Goal: Task Accomplishment & Management: Manage account settings

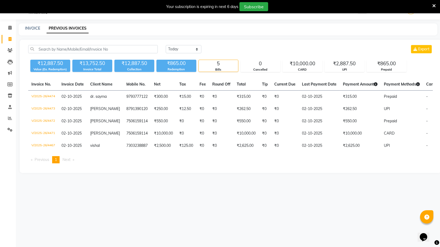
click at [31, 24] on div "INVOICE PREVIOUS INVOICES" at bounding box center [228, 29] width 419 height 12
click at [30, 28] on link "INVOICE" at bounding box center [32, 28] width 15 height 5
select select "service"
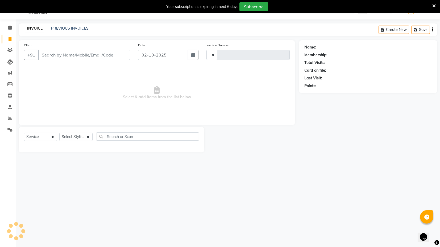
type input "4475"
select select "7082"
click at [65, 58] on input "Client" at bounding box center [84, 55] width 92 height 10
click at [75, 69] on span "Select & add items from the list below" at bounding box center [157, 92] width 266 height 53
click at [71, 57] on input "Client" at bounding box center [84, 55] width 92 height 10
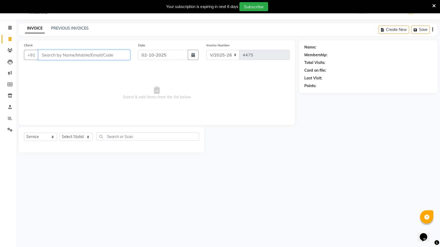
click at [75, 57] on input "Client" at bounding box center [84, 55] width 92 height 10
type input "9"
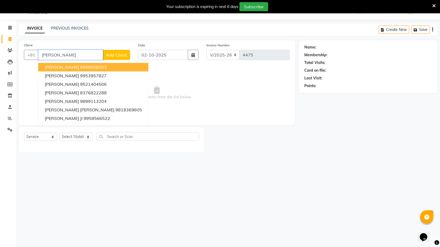
click at [75, 57] on input "RUCH" at bounding box center [70, 55] width 65 height 10
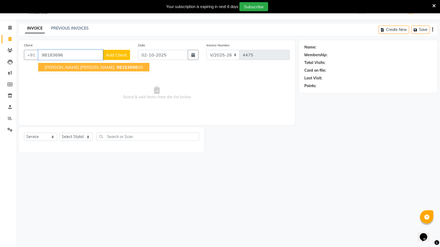
click at [83, 63] on button "RUCHIKA Ruchika 98183696 05" at bounding box center [93, 67] width 111 height 9
type input "9818369605"
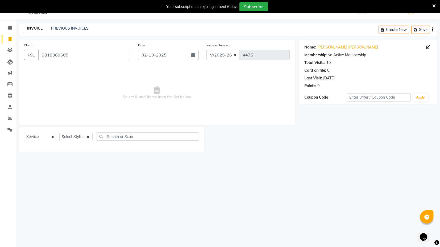
click at [77, 131] on div "Select Service Product Membership Package Voucher Prepaid Gift Card Select Styl…" at bounding box center [112, 139] width 186 height 25
drag, startPoint x: 78, startPoint y: 134, endPoint x: 80, endPoint y: 140, distance: 6.3
click at [78, 134] on select "Select Stylist ASIF DEEPA FAISAL KASIM maahi Manager RAHUL RAJVEER satya SHAFI …" at bounding box center [75, 137] width 33 height 8
select select "58978"
click at [59, 133] on select "Select Stylist ASIF DEEPA FAISAL KASIM maahi Manager RAHUL RAJVEER satya SHAFI …" at bounding box center [75, 137] width 33 height 8
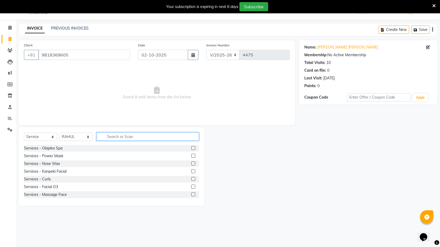
click at [109, 135] on input "text" at bounding box center [148, 136] width 102 height 8
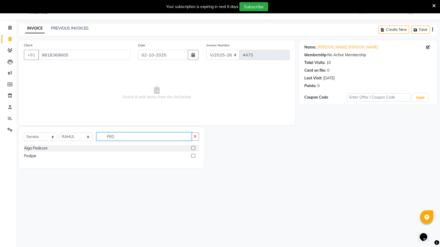
type input "PED"
click at [194, 148] on label at bounding box center [193, 148] width 4 height 4
click at [194, 148] on input "checkbox" at bounding box center [192, 147] width 3 height 3
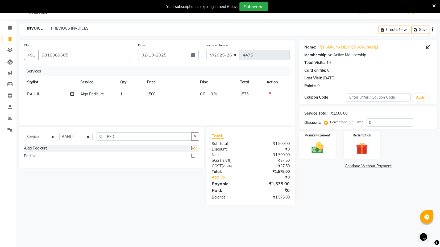
checkbox input "false"
click at [110, 136] on input "PED" at bounding box center [144, 136] width 95 height 8
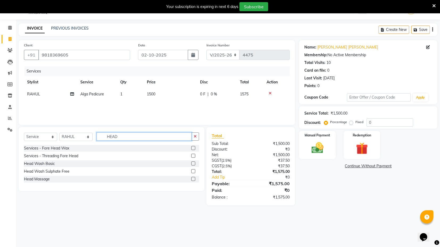
type input "HEAD"
drag, startPoint x: 192, startPoint y: 178, endPoint x: 189, endPoint y: 177, distance: 3.5
click at [192, 178] on label at bounding box center [193, 179] width 4 height 4
click at [192, 178] on input "checkbox" at bounding box center [192, 178] width 3 height 3
checkbox input "false"
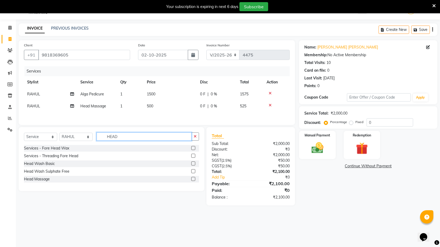
click at [112, 137] on input "HEAD" at bounding box center [144, 136] width 95 height 8
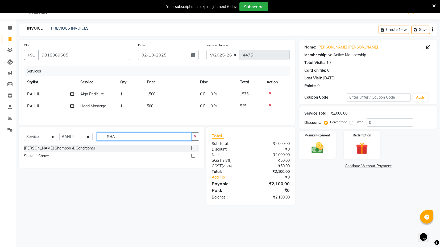
type input "SHA"
click at [194, 147] on label at bounding box center [193, 148] width 4 height 4
click at [194, 147] on input "checkbox" at bounding box center [192, 147] width 3 height 3
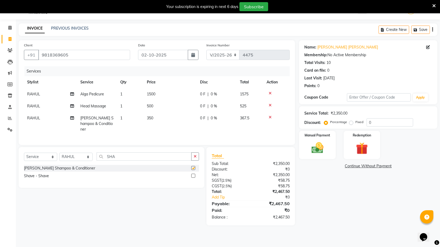
checkbox input "false"
click at [160, 119] on td "350" at bounding box center [170, 123] width 53 height 23
select select "58978"
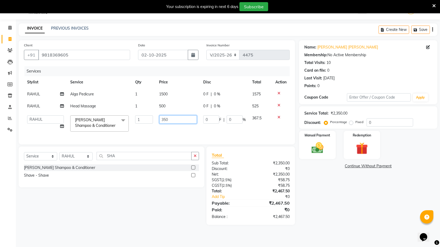
click at [164, 118] on input "350" at bounding box center [178, 119] width 38 height 8
type input "450"
click at [181, 135] on div "Services Stylist Service Qty Price Disc Total Action RAHUL Alga Pedicure 1 1500…" at bounding box center [157, 102] width 266 height 73
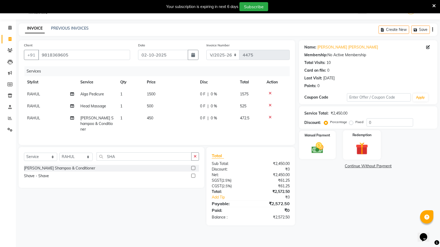
click at [353, 147] on img at bounding box center [362, 148] width 20 height 15
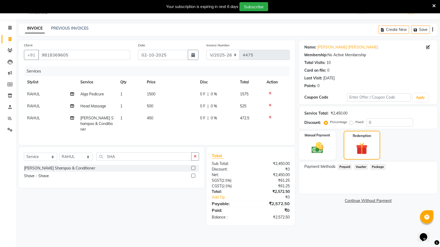
click at [343, 164] on span "Prepaid" at bounding box center [345, 167] width 14 height 6
click at [322, 145] on img at bounding box center [317, 148] width 20 height 14
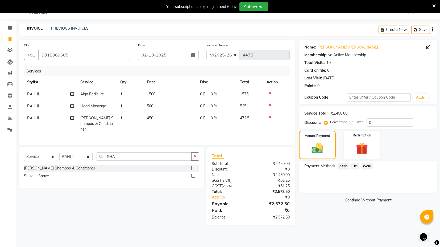
click at [370, 169] on span "CASH" at bounding box center [367, 166] width 11 height 6
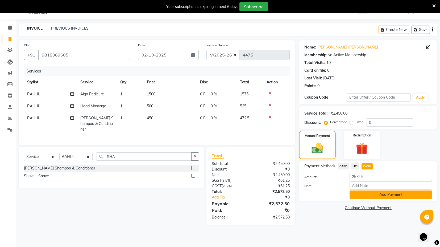
click at [372, 192] on button "Add Payment" at bounding box center [391, 194] width 83 height 8
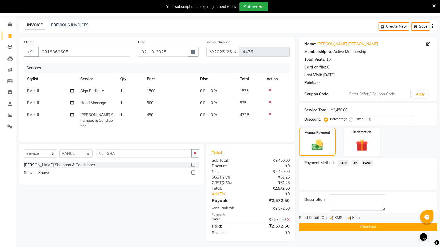
scroll to position [17, 0]
click at [331, 216] on label at bounding box center [331, 217] width 4 height 4
click at [331, 216] on input "checkbox" at bounding box center [330, 217] width 3 height 3
checkbox input "false"
click at [348, 216] on label at bounding box center [349, 217] width 4 height 4
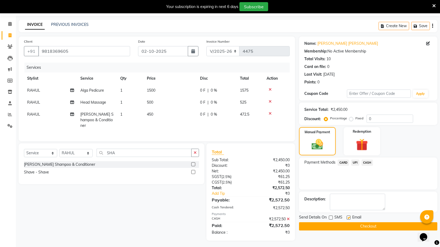
click at [348, 216] on input "checkbox" at bounding box center [348, 217] width 3 height 3
checkbox input "false"
click at [358, 227] on button "Checkout" at bounding box center [368, 226] width 138 height 8
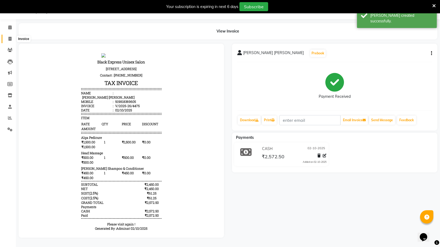
click at [10, 37] on icon at bounding box center [10, 39] width 3 height 4
select select "7082"
select select "service"
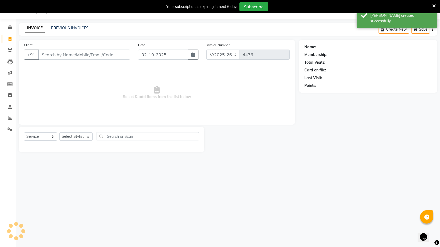
scroll to position [13, 0]
click at [79, 26] on link "PREVIOUS INVOICES" at bounding box center [70, 28] width 38 height 5
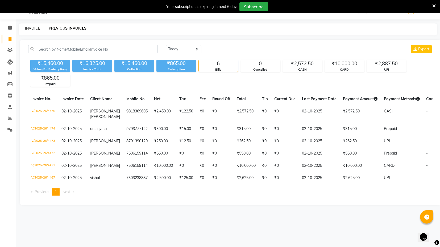
click at [32, 29] on link "INVOICE" at bounding box center [32, 28] width 15 height 5
select select "service"
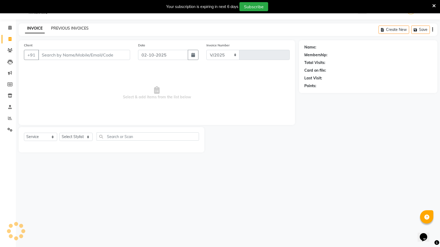
select select "7082"
type input "4477"
click at [64, 28] on link "PREVIOUS INVOICES" at bounding box center [70, 28] width 38 height 5
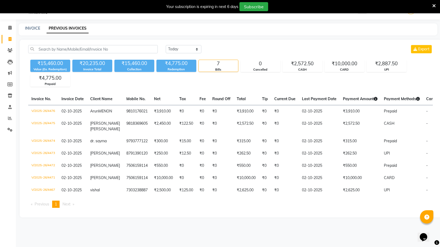
click at [171, 67] on div "Redemption" at bounding box center [176, 69] width 40 height 5
click at [174, 63] on div "₹4,775.00" at bounding box center [176, 63] width 40 height 7
click at [134, 30] on div "INVOICE PREVIOUS INVOICES" at bounding box center [225, 29] width 413 height 6
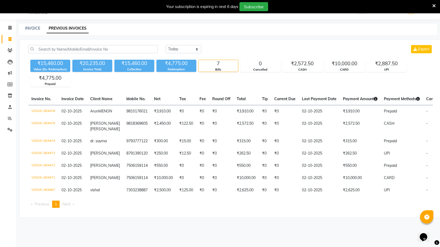
click at [125, 62] on div "₹15,460.00" at bounding box center [134, 63] width 40 height 7
click at [154, 34] on div "INVOICE PREVIOUS INVOICES" at bounding box center [228, 29] width 419 height 12
click at [11, 121] on link "Reports" at bounding box center [8, 118] width 13 height 9
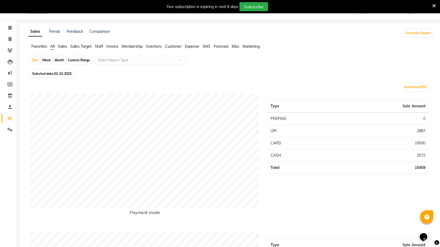
click at [99, 45] on span "Staff" at bounding box center [99, 46] width 9 height 5
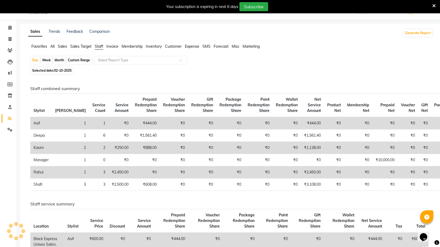
click at [79, 60] on div "Custom Range" at bounding box center [79, 59] width 25 height 7
click at [62, 71] on span "02-10-2025" at bounding box center [63, 70] width 18 height 4
select select "10"
select select "2025"
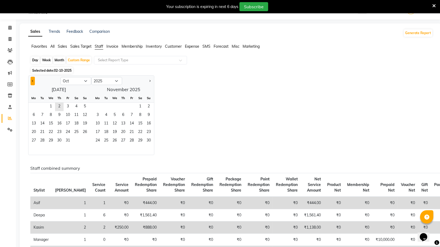
click at [32, 81] on span "Previous month" at bounding box center [33, 81] width 2 height 2
select select "9"
click at [36, 123] on span "15" at bounding box center [34, 123] width 9 height 9
click at [43, 142] on span "30" at bounding box center [42, 141] width 9 height 9
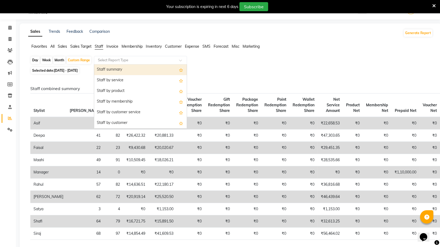
click at [145, 61] on input "text" at bounding box center [135, 59] width 77 height 5
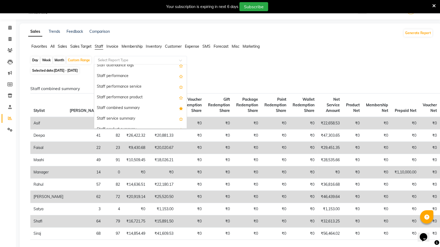
scroll to position [89, 0]
click at [141, 97] on div "Staff combined summary" at bounding box center [140, 98] width 93 height 11
select select "full_report"
select select "csv"
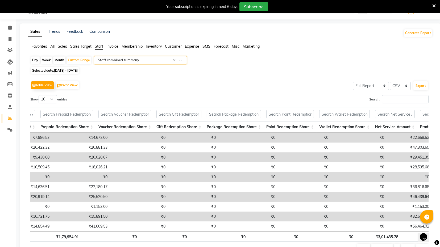
scroll to position [0, 139]
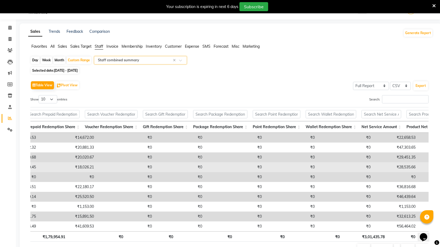
click at [375, 170] on td "₹28,535.66" at bounding box center [395, 167] width 45 height 10
click at [376, 167] on td "₹28,535.66" at bounding box center [395, 167] width 45 height 10
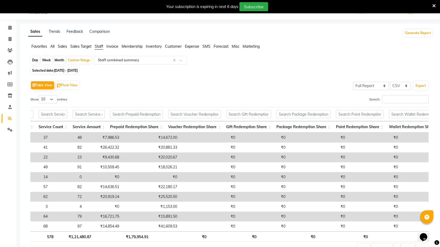
scroll to position [0, 0]
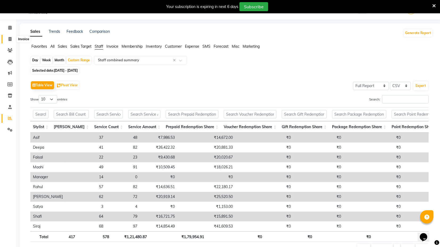
click at [8, 41] on span at bounding box center [9, 39] width 9 height 6
select select "service"
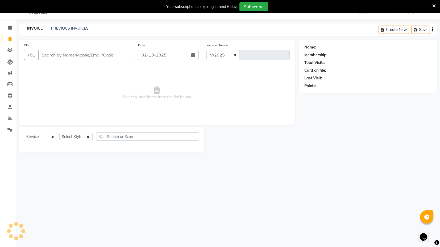
select select "7082"
type input "4477"
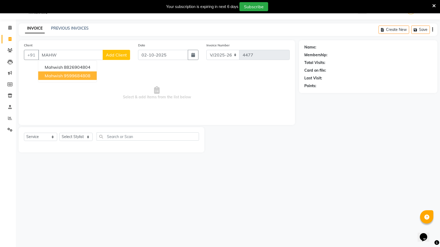
click at [91, 80] on ngb-typeahead-window "mahwish 8826904804 mahwish 9599684808" at bounding box center [67, 71] width 59 height 22
click at [68, 73] on ngb-highlight "9599684808" at bounding box center [77, 75] width 27 height 5
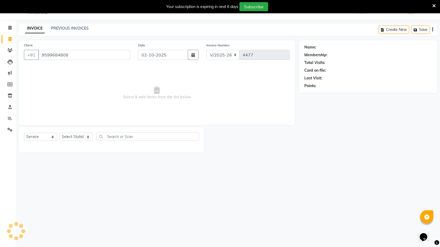
type input "9599684808"
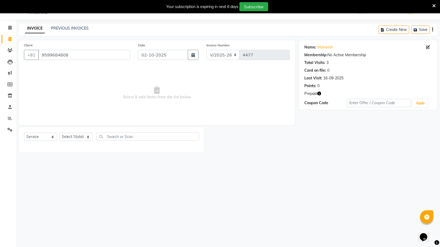
click at [320, 93] on icon "button" at bounding box center [319, 94] width 4 height 4
click at [221, 82] on span "Select & add items from the list below" at bounding box center [157, 92] width 266 height 53
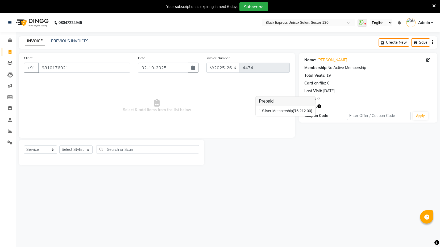
select select "7082"
select select "service"
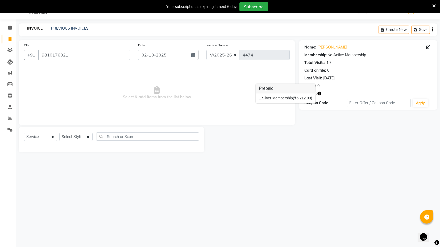
click at [321, 92] on icon "button" at bounding box center [319, 94] width 4 height 4
click at [73, 136] on select "Select Stylist ASIF DEEPA FAISAL KASIM maahi Manager RAHUL RAJVEER satya SHAFI …" at bounding box center [75, 137] width 33 height 8
select select "61297"
click at [59, 133] on select "Select Stylist ASIF DEEPA FAISAL KASIM maahi Manager RAHUL RAJVEER satya SHAFI …" at bounding box center [75, 137] width 33 height 8
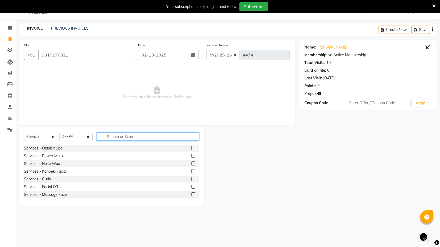
click at [165, 135] on input "text" at bounding box center [148, 136] width 102 height 8
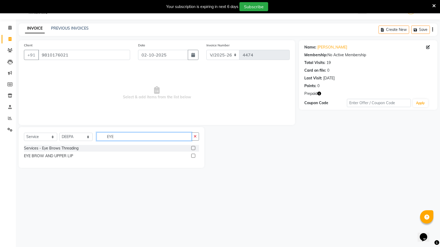
type input "EYE"
click at [193, 147] on label at bounding box center [193, 148] width 4 height 4
click at [193, 147] on input "checkbox" at bounding box center [192, 147] width 3 height 3
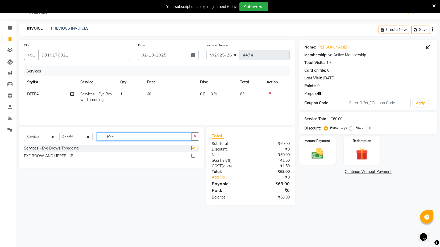
click at [136, 139] on input "EYE" at bounding box center [144, 136] width 95 height 8
checkbox input "false"
click at [135, 137] on input "EYE" at bounding box center [144, 136] width 95 height 8
type input "UPP"
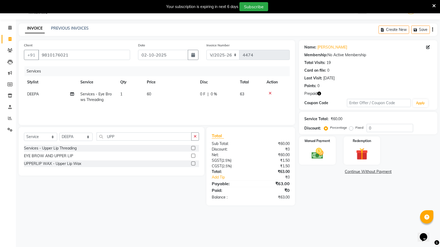
drag, startPoint x: 194, startPoint y: 163, endPoint x: 181, endPoint y: 154, distance: 15.8
click at [194, 162] on label at bounding box center [193, 163] width 4 height 4
click at [194, 162] on input "checkbox" at bounding box center [192, 163] width 3 height 3
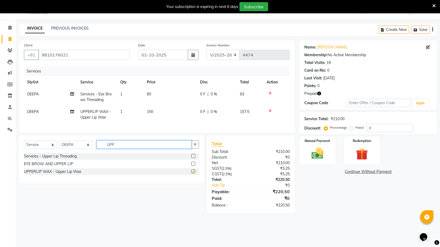
click at [143, 146] on input "UPP" at bounding box center [144, 144] width 95 height 8
checkbox input "false"
click at [143, 146] on input "UPP" at bounding box center [144, 144] width 95 height 8
type input "CHIN"
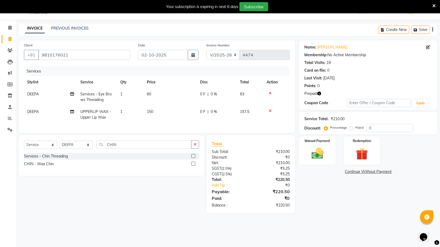
drag, startPoint x: 194, startPoint y: 166, endPoint x: 179, endPoint y: 136, distance: 34.2
click at [194, 166] on label at bounding box center [193, 164] width 4 height 4
click at [194, 166] on input "checkbox" at bounding box center [192, 163] width 3 height 3
checkbox input "true"
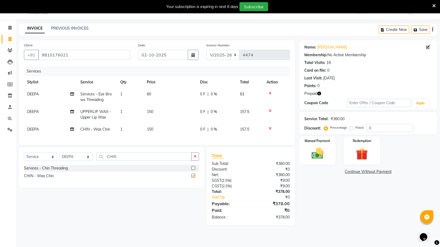
click at [167, 119] on td "150" at bounding box center [170, 115] width 53 height 18
select select "61297"
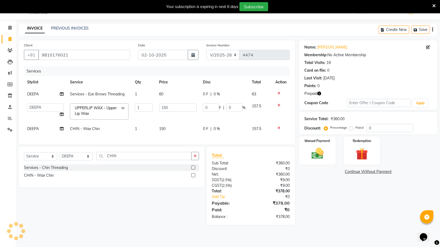
checkbox input "false"
click at [162, 125] on td "150" at bounding box center [178, 129] width 44 height 12
select select "61297"
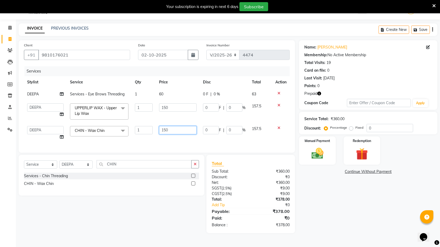
click at [162, 126] on input "150" at bounding box center [178, 130] width 38 height 8
click at [166, 129] on input "150" at bounding box center [178, 130] width 38 height 8
type input "200"
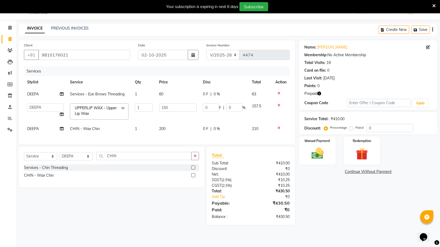
click at [116, 174] on div "Select Service Product Membership Package Voucher Prepaid Gift Card Select Styl…" at bounding box center [112, 166] width 186 height 41
click at [116, 160] on input "CHIN" at bounding box center [144, 156] width 95 height 8
type input "SIDE"
click at [194, 169] on label at bounding box center [193, 167] width 4 height 4
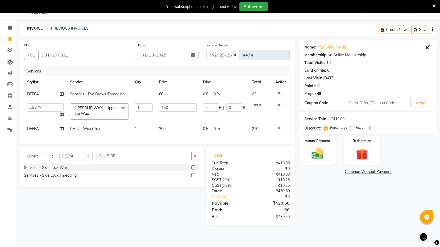
click at [194, 169] on input "checkbox" at bounding box center [192, 167] width 3 height 3
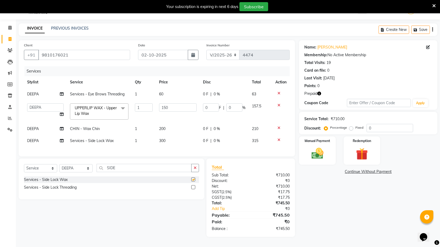
checkbox input "false"
click at [127, 170] on input "SIDE" at bounding box center [144, 168] width 95 height 8
type input "D TA"
drag, startPoint x: 193, startPoint y: 182, endPoint x: 193, endPoint y: 179, distance: 2.9
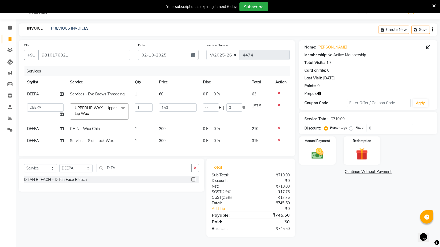
click at [193, 181] on label at bounding box center [193, 179] width 4 height 4
click at [193, 181] on input "checkbox" at bounding box center [192, 179] width 3 height 3
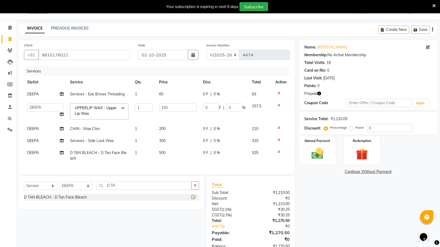
checkbox input "false"
click at [162, 153] on span "500" at bounding box center [162, 152] width 6 height 5
select select "61297"
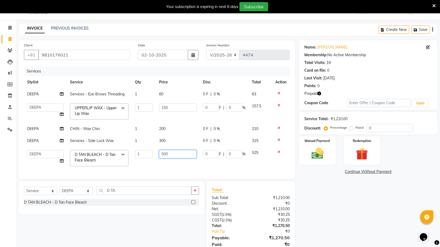
click at [164, 153] on input "500" at bounding box center [178, 154] width 38 height 8
type input "700"
click at [119, 192] on input "D TA" at bounding box center [144, 190] width 95 height 8
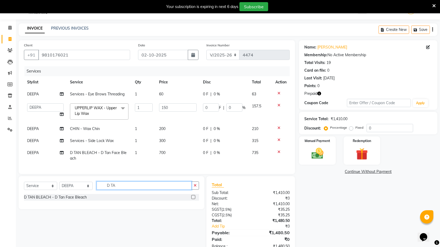
click at [119, 189] on input "D TA" at bounding box center [144, 185] width 95 height 8
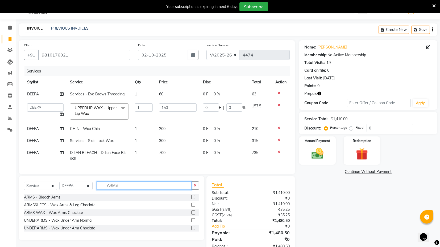
type input "ARMS"
click at [194, 214] on label at bounding box center [193, 212] width 4 height 4
click at [194, 214] on input "checkbox" at bounding box center [192, 212] width 3 height 3
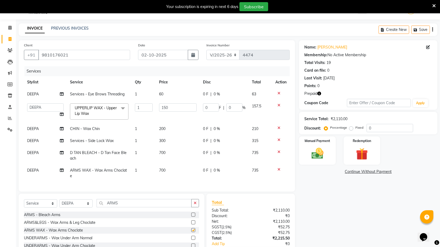
checkbox input "false"
click at [112, 204] on input "ARMS" at bounding box center [144, 203] width 95 height 8
click at [86, 207] on select "Select Stylist ASIF DEEPA FAISAL KASIM maahi Manager RAHUL RAJVEER satya SHAFI …" at bounding box center [75, 203] width 33 height 8
click at [59, 203] on select "Select Stylist ASIF DEEPA FAISAL KASIM maahi Manager RAHUL RAJVEER satya SHAFI …" at bounding box center [75, 203] width 33 height 8
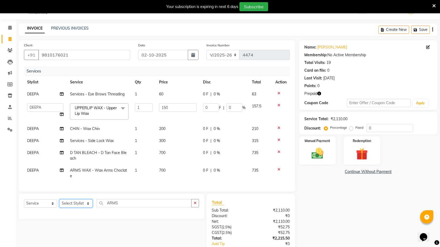
select select "58976"
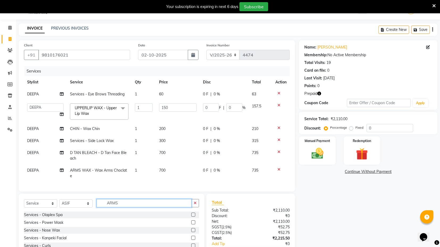
click at [116, 206] on input "ARMS" at bounding box center [144, 203] width 95 height 8
type input "["
type input "O"
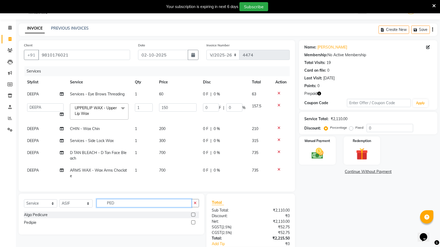
type input "PED"
click at [195, 226] on div at bounding box center [195, 222] width 8 height 7
click at [194, 224] on label at bounding box center [193, 222] width 4 height 4
click at [194, 224] on input "checkbox" at bounding box center [192, 222] width 3 height 3
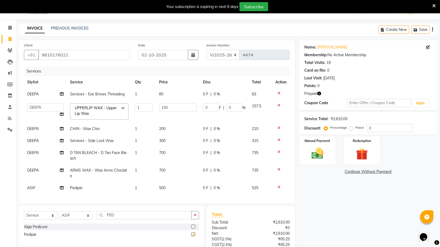
checkbox input "false"
drag, startPoint x: 81, startPoint y: 215, endPoint x: 79, endPoint y: 213, distance: 3.4
click at [81, 215] on select "Select Stylist ASIF DEEPA [PERSON_NAME] Manager [PERSON_NAME] [PERSON_NAME] [PE…" at bounding box center [75, 215] width 33 height 8
select select "93556"
click at [59, 212] on select "Select Stylist ASIF DEEPA [PERSON_NAME] Manager [PERSON_NAME] [PERSON_NAME] [PE…" at bounding box center [75, 215] width 33 height 8
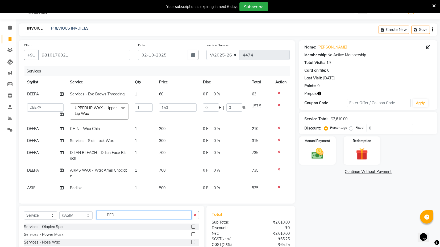
click at [106, 216] on input "PED" at bounding box center [144, 215] width 95 height 8
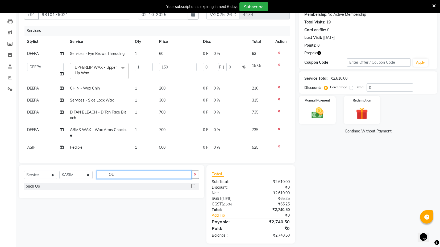
scroll to position [59, 0]
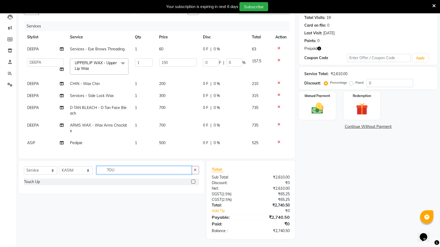
type input "TOU"
click at [194, 180] on label at bounding box center [193, 181] width 4 height 4
click at [194, 180] on input "checkbox" at bounding box center [192, 181] width 3 height 3
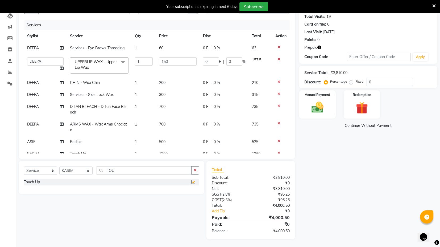
checkbox input "false"
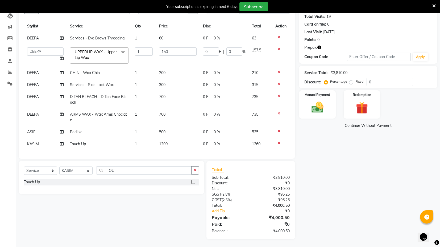
scroll to position [15, 0]
click at [319, 45] on button "button" at bounding box center [319, 48] width 4 height 6
click at [328, 43] on div "Name: Arun Menon Membership: No Active Membership Total Visits: 19 Card on file…" at bounding box center [368, 28] width 138 height 69
click at [159, 129] on span "500" at bounding box center [162, 131] width 6 height 5
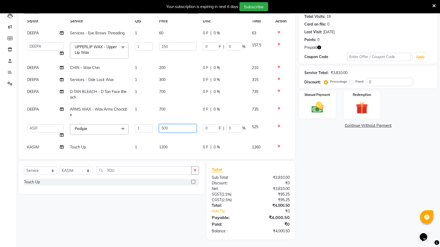
click at [162, 128] on input "500" at bounding box center [178, 128] width 38 height 8
type input "600"
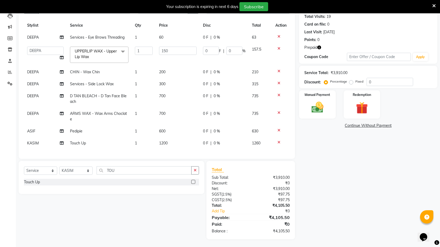
click at [167, 162] on div "Select Service Product Membership Package Voucher Prepaid Gift Card Select Styl…" at bounding box center [112, 177] width 186 height 33
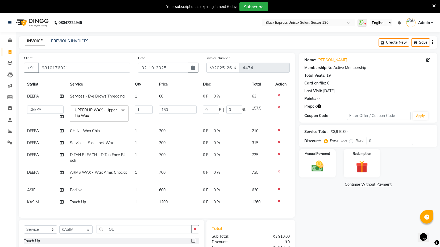
click at [343, 204] on div "Name: Arun Menon Membership: No Active Membership Total Visits: 19 Card on file…" at bounding box center [370, 175] width 142 height 245
click at [352, 158] on div "Redemption" at bounding box center [362, 163] width 38 height 29
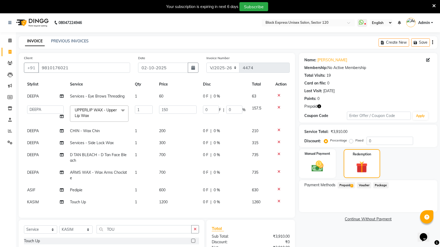
drag, startPoint x: 350, startPoint y: 184, endPoint x: 361, endPoint y: 188, distance: 11.6
click at [350, 185] on span "Prepaid 1" at bounding box center [346, 185] width 17 height 6
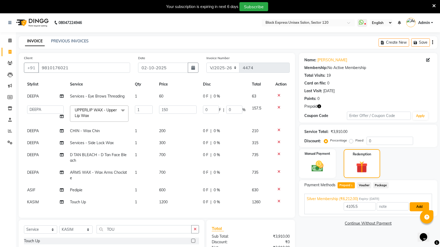
click at [412, 207] on button "Add" at bounding box center [419, 206] width 19 height 9
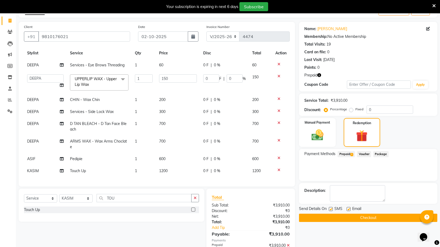
scroll to position [59, 0]
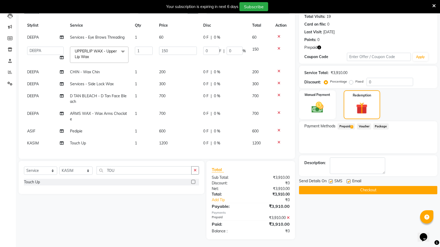
click at [358, 193] on button "Checkout" at bounding box center [368, 190] width 138 height 8
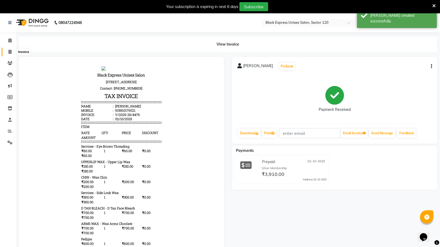
click at [7, 51] on span at bounding box center [9, 52] width 9 height 6
select select "service"
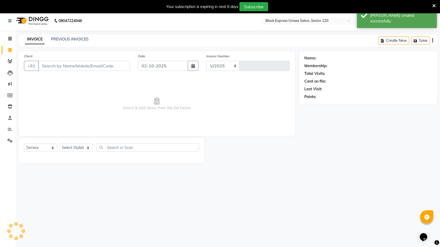
select select "7082"
type input "4477"
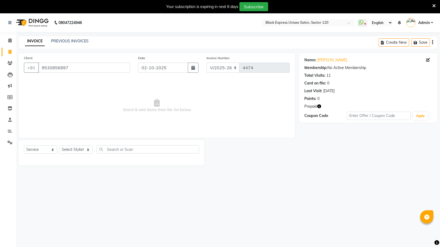
select select "7082"
select select "service"
click at [321, 106] on icon "button" at bounding box center [319, 106] width 4 height 4
click at [319, 104] on button "button" at bounding box center [319, 107] width 4 height 6
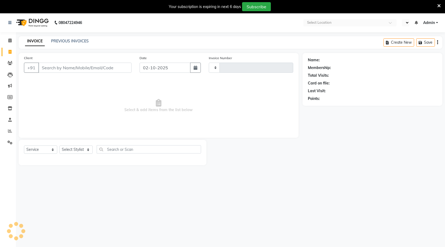
select select "service"
type input "4477"
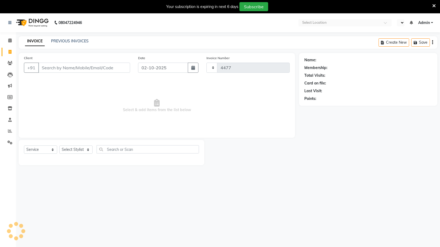
select select "en"
select select "7082"
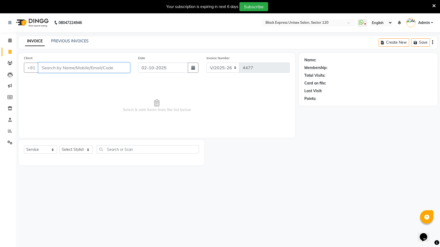
click at [96, 67] on input "Client" at bounding box center [84, 68] width 92 height 10
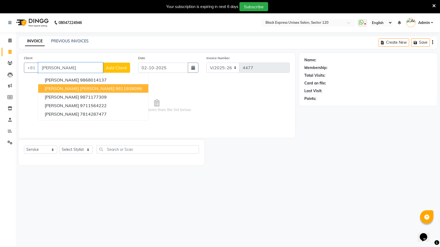
click at [106, 89] on button "PUSHPA RAVI 9811938096" at bounding box center [93, 88] width 110 height 9
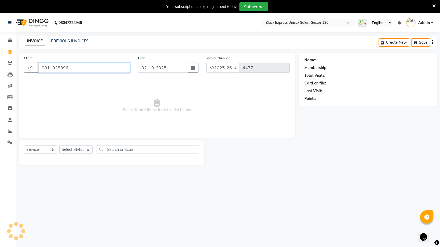
type input "9811938096"
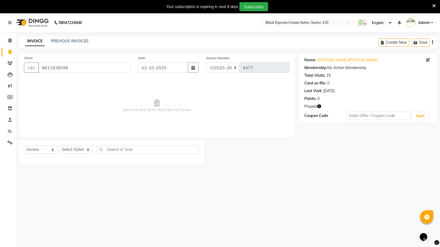
click at [320, 106] on icon "button" at bounding box center [319, 106] width 4 height 4
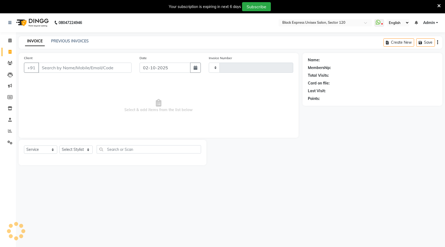
select select "service"
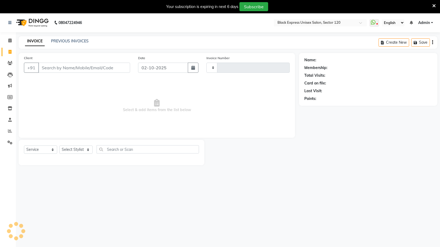
type input "4477"
select select "7082"
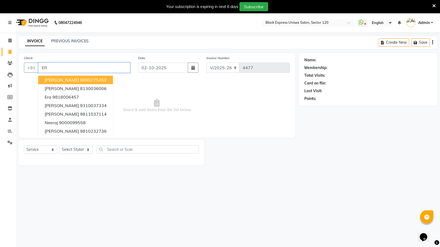
type input "E"
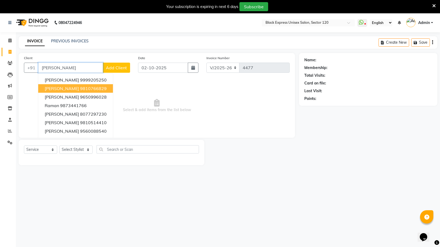
click at [80, 89] on ngb-highlight "9810766829" at bounding box center [93, 88] width 27 height 5
type input "9810766829"
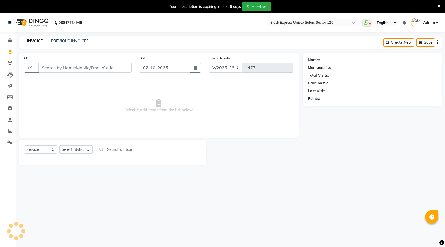
select select "7082"
select select "service"
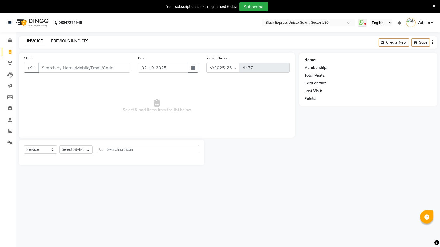
click at [59, 41] on link "PREVIOUS INVOICES" at bounding box center [70, 41] width 38 height 5
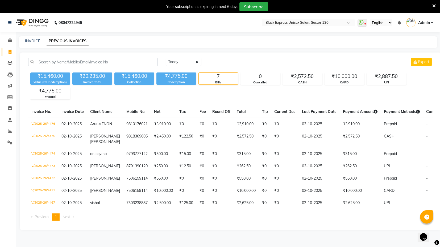
click at [130, 76] on div "₹15,460.00" at bounding box center [134, 75] width 40 height 7
click at [188, 64] on select "Today Yesterday Custom Range" at bounding box center [184, 62] width 36 height 8
select select "range"
click at [166, 58] on select "Today Yesterday Custom Range" at bounding box center [184, 62] width 36 height 8
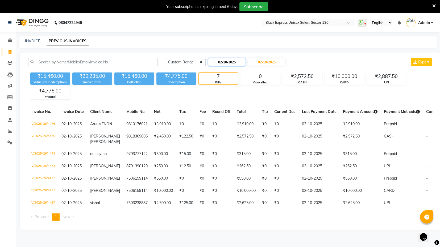
click at [233, 63] on input "02-10-2025" at bounding box center [226, 61] width 37 height 7
select select "10"
select select "2025"
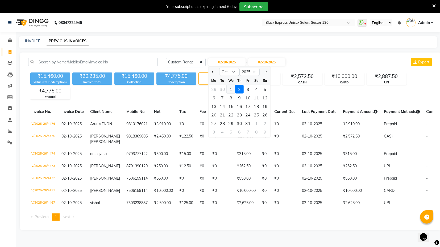
click at [231, 88] on div "1" at bounding box center [231, 89] width 9 height 9
type input "01-10-2025"
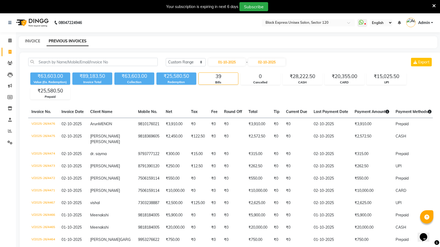
click at [34, 41] on link "INVOICE" at bounding box center [32, 41] width 15 height 5
select select "service"
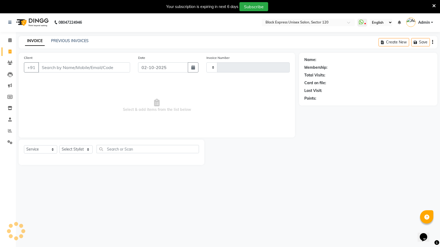
type input "4477"
select select "7082"
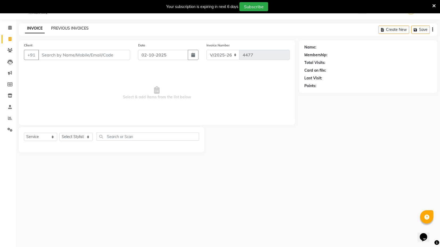
click at [67, 30] on link "PREVIOUS INVOICES" at bounding box center [70, 28] width 38 height 5
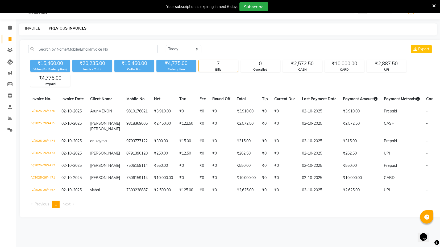
click at [29, 29] on link "INVOICE" at bounding box center [32, 28] width 15 height 5
select select "service"
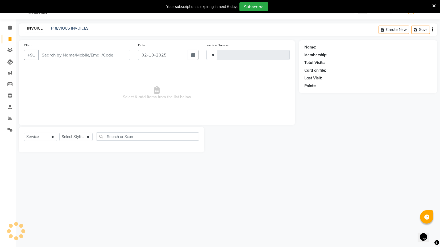
type input "4477"
select select "7082"
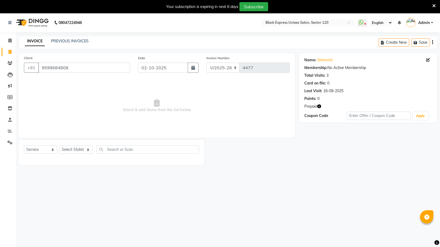
select select "7082"
select select "service"
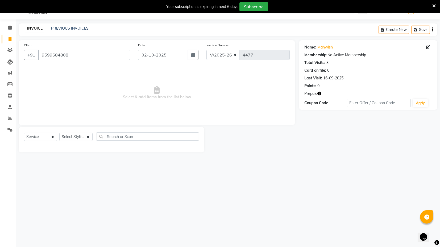
click at [82, 131] on div "Select Service Product Membership Package Voucher Prepaid Gift Card Select Styl…" at bounding box center [112, 139] width 186 height 25
click at [83, 136] on select "Select Stylist ASIF DEEPA [PERSON_NAME] Manager [PERSON_NAME] [PERSON_NAME] [PE…" at bounding box center [75, 137] width 33 height 8
click at [319, 93] on icon "button" at bounding box center [319, 94] width 4 height 4
click at [74, 135] on select "Select Stylist ASIF DEEPA [PERSON_NAME] Manager [PERSON_NAME] [PERSON_NAME] [PE…" at bounding box center [75, 137] width 33 height 8
click at [59, 133] on select "Select Stylist ASIF DEEPA [PERSON_NAME] Manager [PERSON_NAME] [PERSON_NAME] [PE…" at bounding box center [75, 137] width 33 height 8
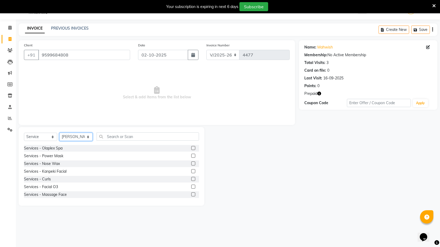
click at [81, 136] on select "Select Stylist ASIF DEEPA [PERSON_NAME] Manager [PERSON_NAME] [PERSON_NAME] [PE…" at bounding box center [75, 137] width 33 height 8
select select "74479"
click at [59, 133] on select "Select Stylist ASIF DEEPA [PERSON_NAME] Manager [PERSON_NAME] [PERSON_NAME] [PE…" at bounding box center [75, 137] width 33 height 8
click at [124, 142] on div "Select Service Product Membership Package Voucher Prepaid Gift Card Select Styl…" at bounding box center [111, 138] width 175 height 13
click at [126, 135] on input "text" at bounding box center [148, 136] width 102 height 8
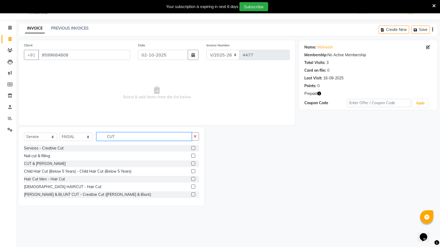
type input "CUT"
click at [191, 187] on label at bounding box center [193, 186] width 4 height 4
click at [191, 187] on input "checkbox" at bounding box center [192, 186] width 3 height 3
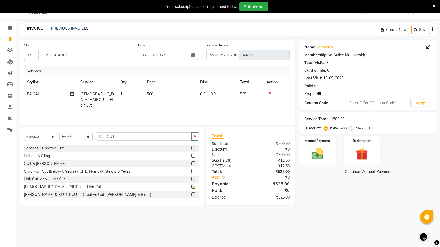
click at [162, 110] on div "Services Stylist Service Qty Price Disc Total Action FAISAL LADIES HAIRCUT - Ha…" at bounding box center [157, 92] width 266 height 53
checkbox input "false"
click at [163, 98] on td "500" at bounding box center [170, 99] width 53 height 23
select select "74479"
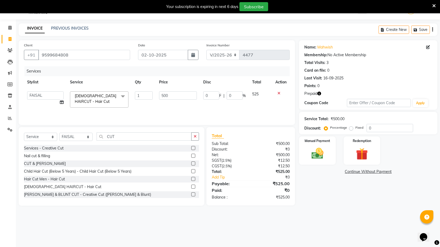
click at [163, 98] on input "500" at bounding box center [178, 95] width 38 height 8
type input "600"
click at [160, 108] on div "Services Stylist Service Qty Price Disc Total Action ASIF DEEPA FAISAL KASIM ma…" at bounding box center [157, 92] width 266 height 53
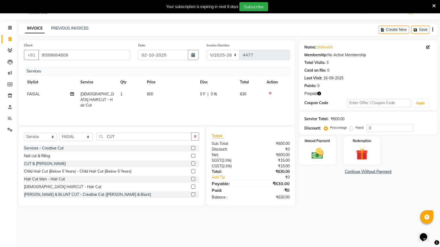
click at [320, 92] on icon "button" at bounding box center [319, 94] width 4 height 4
click at [321, 92] on icon "button" at bounding box center [319, 94] width 4 height 4
click at [82, 137] on select "Select Stylist ASIF DEEPA [PERSON_NAME] Manager [PERSON_NAME] [PERSON_NAME] [PE…" at bounding box center [75, 137] width 33 height 8
select select "61297"
click at [59, 133] on select "Select Stylist ASIF DEEPA [PERSON_NAME] Manager [PERSON_NAME] [PERSON_NAME] [PE…" at bounding box center [75, 137] width 33 height 8
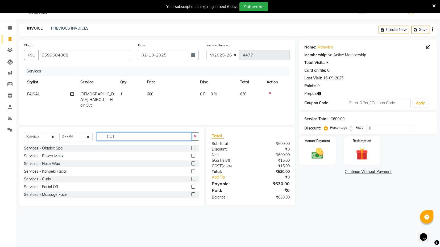
click at [124, 136] on input "CUT" at bounding box center [144, 136] width 95 height 8
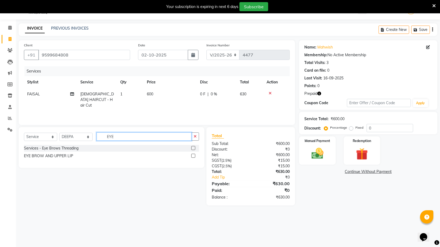
type input "EYE"
click at [193, 156] on label at bounding box center [193, 156] width 4 height 4
click at [193, 156] on input "checkbox" at bounding box center [192, 155] width 3 height 3
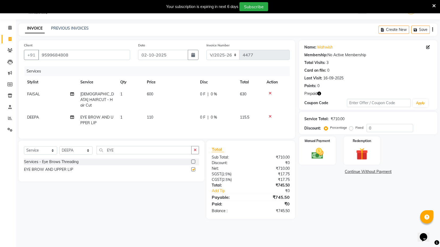
checkbox input "false"
click at [358, 151] on img at bounding box center [362, 153] width 20 height 15
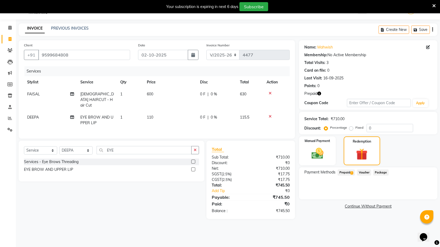
drag, startPoint x: 350, startPoint y: 171, endPoint x: 353, endPoint y: 171, distance: 3.0
click at [350, 171] on span "Prepaid 1" at bounding box center [346, 172] width 17 height 6
click at [422, 193] on button "Add" at bounding box center [419, 193] width 19 height 9
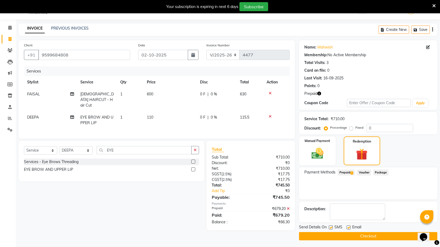
scroll to position [14, 0]
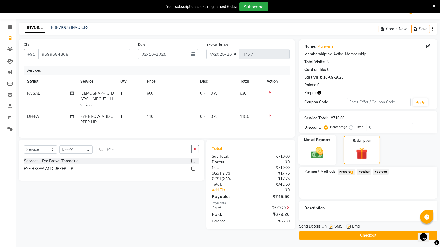
click at [326, 154] on img at bounding box center [317, 152] width 20 height 14
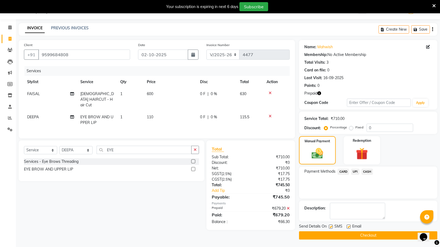
click at [356, 169] on span "UPI" at bounding box center [355, 171] width 8 height 6
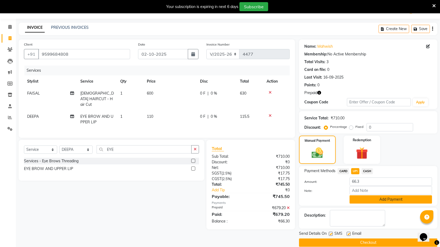
click at [361, 197] on button "Add Payment" at bounding box center [391, 199] width 83 height 8
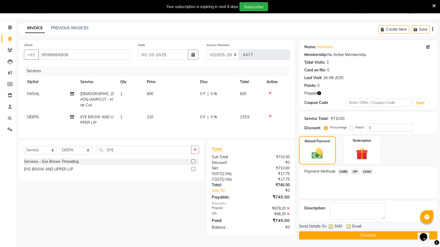
click at [332, 234] on button "Checkout" at bounding box center [368, 235] width 138 height 8
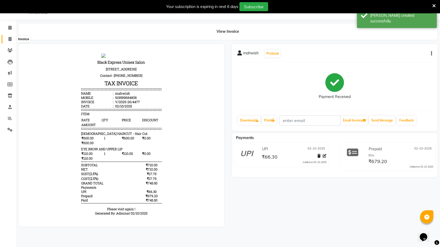
click at [8, 41] on span at bounding box center [9, 39] width 9 height 6
select select "service"
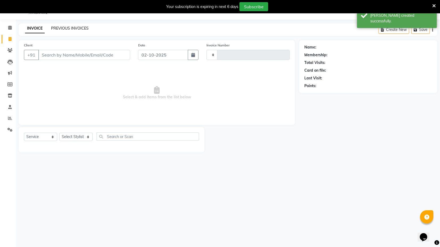
type input "4478"
select select "7082"
click at [60, 26] on link "PREVIOUS INVOICES" at bounding box center [70, 28] width 38 height 5
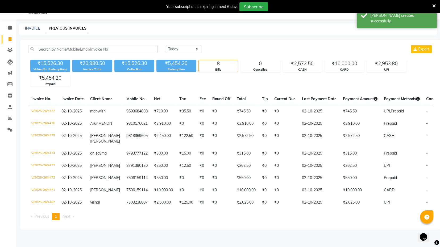
click at [19, 28] on div "INVOICE PREVIOUS INVOICES" at bounding box center [225, 29] width 413 height 6
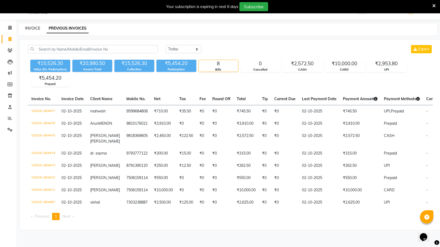
click at [32, 27] on link "INVOICE" at bounding box center [32, 28] width 15 height 5
select select "service"
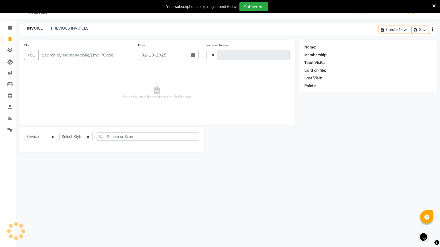
type input "4478"
select select "7082"
click at [72, 29] on link "PREVIOUS INVOICES" at bounding box center [70, 28] width 38 height 5
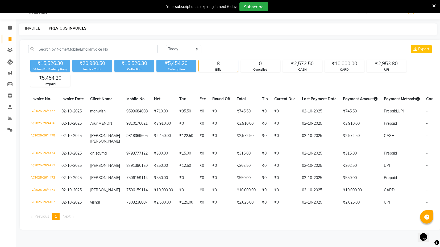
click at [35, 27] on link "INVOICE" at bounding box center [32, 28] width 15 height 5
select select "service"
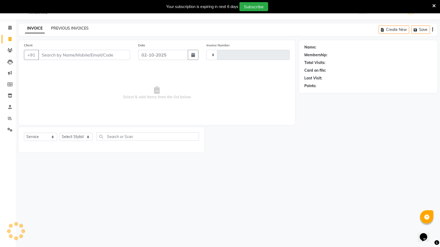
type input "4478"
select select "7082"
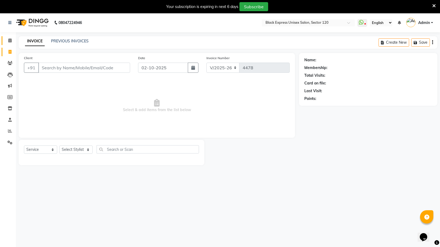
click at [9, 37] on link "Calendar" at bounding box center [8, 40] width 13 height 9
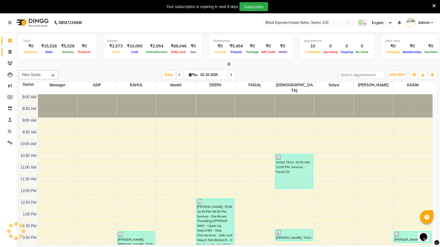
click at [8, 48] on link "Invoice" at bounding box center [8, 52] width 13 height 9
select select "service"
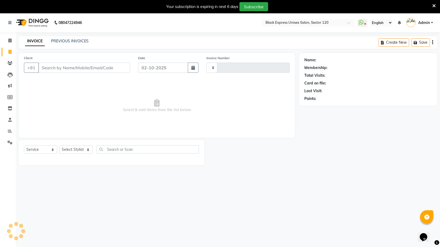
type input "4478"
select select "7082"
click at [74, 40] on link "PREVIOUS INVOICES" at bounding box center [70, 41] width 38 height 5
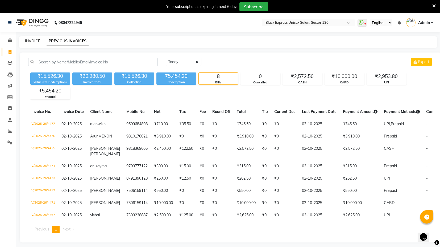
click at [33, 42] on link "INVOICE" at bounding box center [32, 41] width 15 height 5
select select "7082"
select select "service"
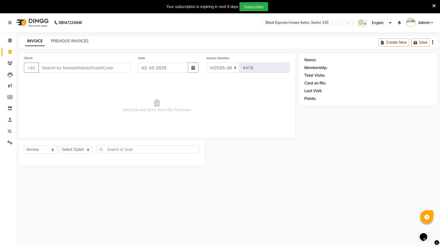
scroll to position [13, 0]
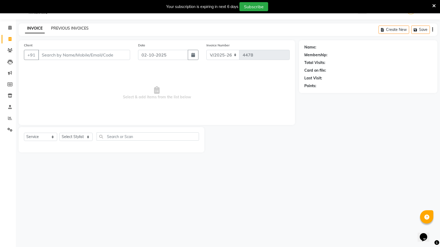
click at [67, 30] on link "PREVIOUS INVOICES" at bounding box center [70, 28] width 38 height 5
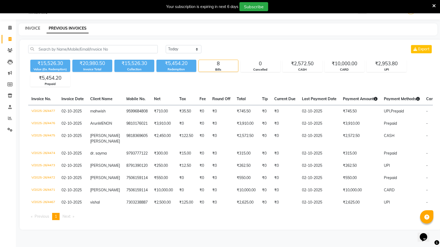
click at [28, 28] on link "INVOICE" at bounding box center [32, 28] width 15 height 5
select select "7082"
select select "service"
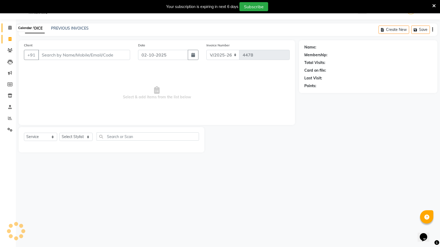
click at [11, 28] on icon at bounding box center [9, 28] width 3 height 4
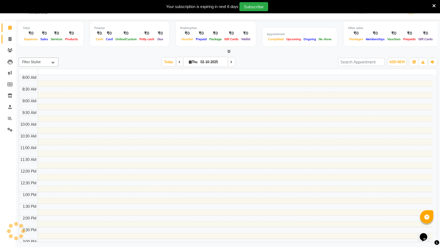
click at [10, 38] on icon at bounding box center [10, 39] width 3 height 4
select select "service"
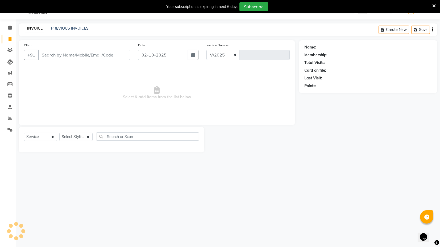
select select "7082"
type input "4478"
click at [70, 26] on link "PREVIOUS INVOICES" at bounding box center [70, 28] width 38 height 5
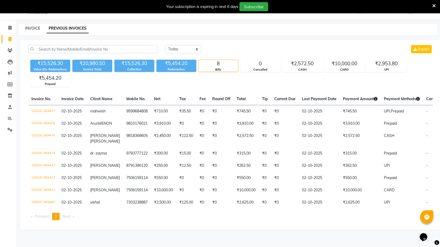
click at [33, 29] on link "INVOICE" at bounding box center [32, 28] width 15 height 5
select select "service"
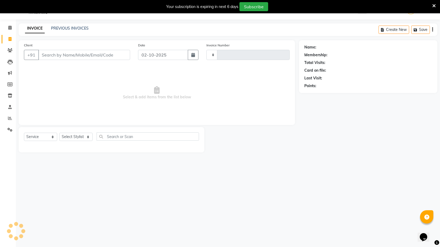
type input "4478"
select select "7082"
click at [75, 29] on link "PREVIOUS INVOICES" at bounding box center [70, 28] width 38 height 5
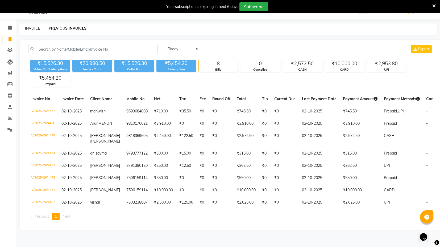
click at [38, 26] on link "INVOICE" at bounding box center [32, 28] width 15 height 5
select select "service"
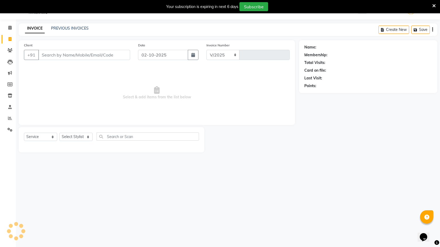
select select "7082"
type input "4478"
click at [8, 28] on icon at bounding box center [9, 28] width 3 height 4
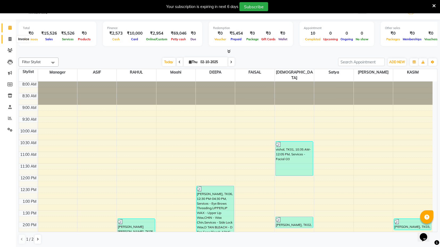
click at [10, 40] on icon at bounding box center [10, 39] width 3 height 4
select select "7082"
select select "service"
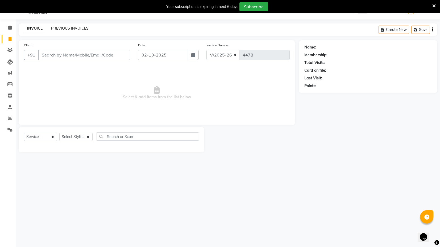
click at [68, 28] on link "PREVIOUS INVOICES" at bounding box center [70, 28] width 38 height 5
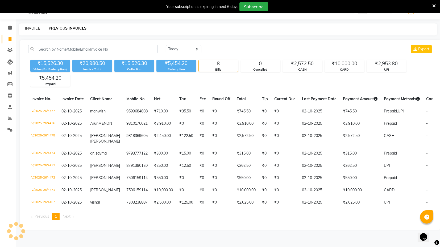
click at [33, 26] on link "INVOICE" at bounding box center [32, 28] width 15 height 5
select select "service"
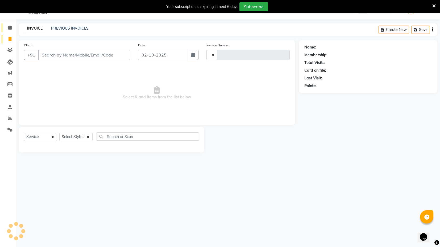
type input "4478"
select select "7082"
click at [68, 27] on link "PREVIOUS INVOICES" at bounding box center [70, 28] width 38 height 5
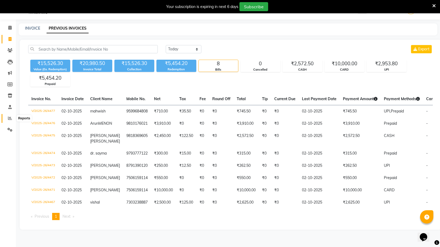
click at [10, 119] on icon at bounding box center [10, 118] width 4 height 4
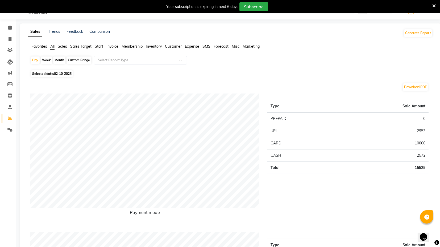
click at [99, 47] on span "Staff" at bounding box center [99, 46] width 9 height 5
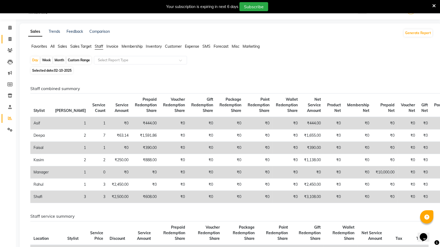
click at [12, 39] on span at bounding box center [9, 39] width 9 height 6
select select "service"
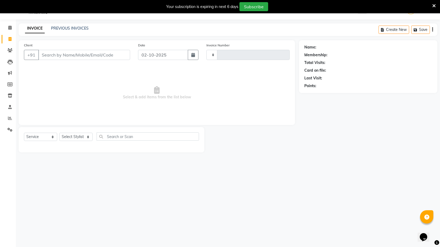
type input "4478"
select select "7082"
click at [68, 28] on link "PREVIOUS INVOICES" at bounding box center [70, 28] width 38 height 5
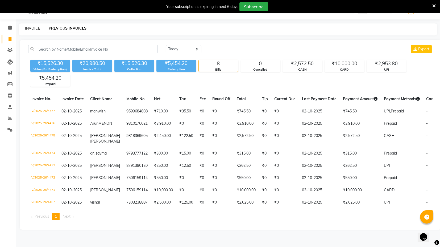
click at [30, 26] on link "INVOICE" at bounding box center [32, 28] width 15 height 5
select select "service"
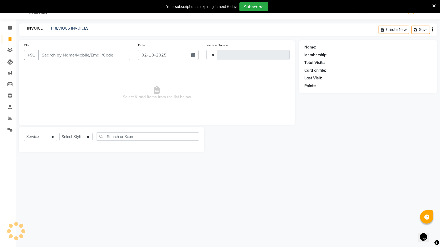
type input "4478"
select select "7082"
click at [63, 27] on link "PREVIOUS INVOICES" at bounding box center [70, 28] width 38 height 5
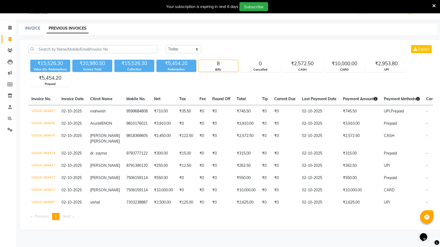
click at [175, 65] on div "₹5,454.20" at bounding box center [176, 63] width 40 height 7
click at [103, 66] on div "₹20,980.50" at bounding box center [92, 63] width 40 height 7
click at [125, 68] on div "Collection" at bounding box center [134, 69] width 40 height 5
click at [170, 68] on div "Redemption" at bounding box center [176, 69] width 40 height 5
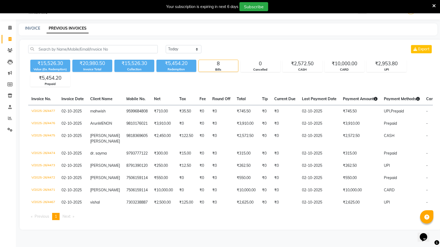
click at [170, 61] on div "₹5,454.20" at bounding box center [176, 63] width 40 height 7
click at [38, 31] on div "INVOICE" at bounding box center [32, 29] width 15 height 6
click at [35, 29] on link "INVOICE" at bounding box center [32, 28] width 15 height 5
select select "service"
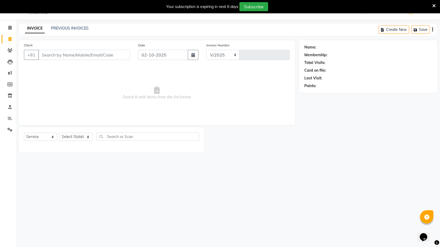
select select "7082"
type input "4478"
click at [70, 55] on input "Client" at bounding box center [84, 55] width 92 height 10
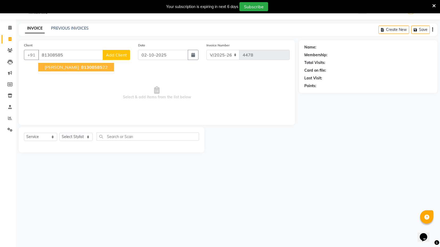
click at [81, 67] on span "81308585" at bounding box center [91, 66] width 21 height 5
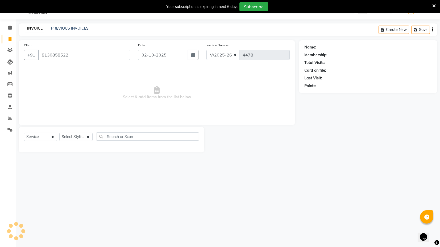
type input "8130858522"
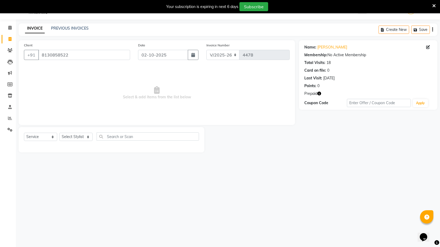
click at [319, 92] on icon "button" at bounding box center [319, 94] width 4 height 4
click at [328, 88] on div "Points: 0" at bounding box center [368, 86] width 128 height 6
click at [80, 134] on select "Select Stylist ASIF DEEPA FAISAL KASIM maahi Manager RAHUL RAJVEER satya SHAFI …" at bounding box center [75, 137] width 33 height 8
select select "74479"
click at [59, 133] on select "Select Stylist ASIF DEEPA FAISAL KASIM maahi Manager RAHUL RAJVEER satya SHAFI …" at bounding box center [75, 137] width 33 height 8
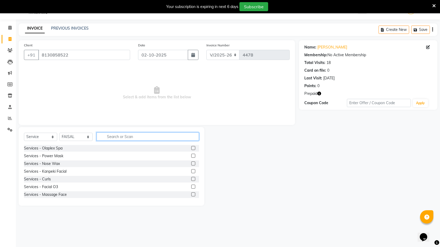
click at [160, 137] on input "text" at bounding box center [148, 136] width 102 height 8
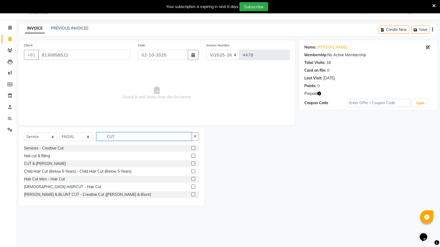
type input "CUT"
click at [191, 187] on div at bounding box center [195, 186] width 8 height 7
click at [191, 186] on label at bounding box center [193, 186] width 4 height 4
click at [191, 186] on input "checkbox" at bounding box center [192, 186] width 3 height 3
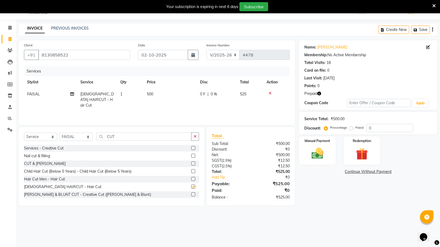
checkbox input "false"
drag, startPoint x: 161, startPoint y: 103, endPoint x: 161, endPoint y: 100, distance: 3.5
click at [161, 103] on td "500" at bounding box center [170, 99] width 53 height 23
select select "74479"
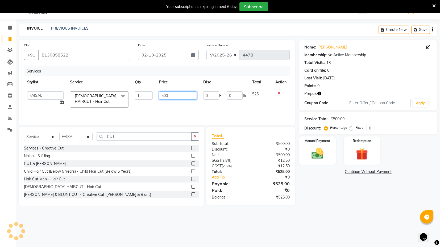
click at [163, 94] on input "500" at bounding box center [178, 95] width 38 height 8
type input "600"
click at [67, 133] on select "Select Stylist ASIF DEEPA FAISAL KASIM maahi Manager RAHUL RAJVEER satya SHAFI …" at bounding box center [75, 137] width 33 height 8
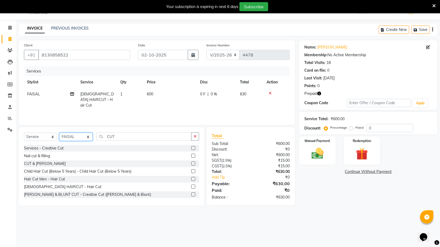
select select "87608"
click at [59, 133] on select "Select Stylist ASIF DEEPA FAISAL KASIM maahi Manager RAHUL RAJVEER satya SHAFI …" at bounding box center [75, 137] width 33 height 8
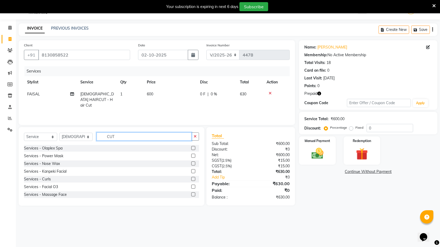
click at [116, 137] on input "CUT" at bounding box center [144, 136] width 95 height 8
type input "CUT"
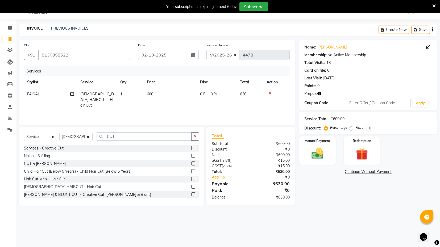
click at [191, 162] on label at bounding box center [193, 163] width 4 height 4
click at [191, 162] on input "checkbox" at bounding box center [192, 163] width 3 height 3
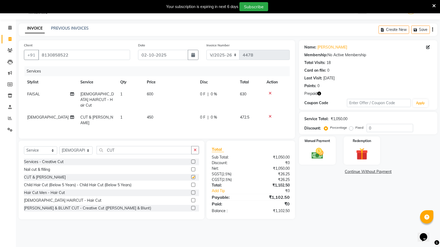
checkbox input "false"
click at [167, 98] on td "600" at bounding box center [170, 99] width 53 height 23
select select "74479"
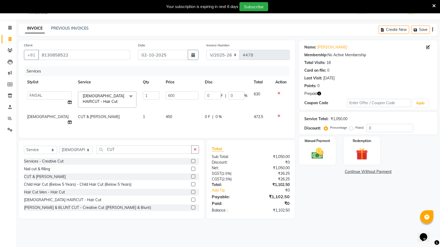
click at [166, 118] on span "450" at bounding box center [169, 116] width 6 height 5
select select "87608"
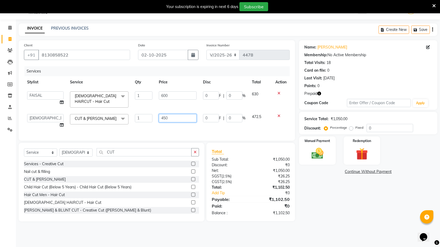
click at [164, 117] on input "450" at bounding box center [178, 118] width 38 height 8
type input "550"
click at [168, 127] on div "Services Stylist Service Qty Price Disc Total Action ASIF DEEPA FAISAL KASIM ma…" at bounding box center [157, 100] width 266 height 69
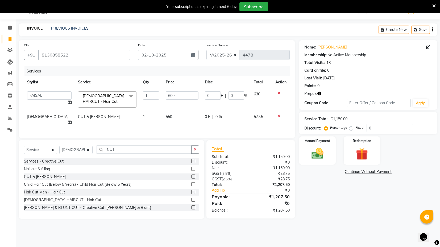
drag, startPoint x: 318, startPoint y: 93, endPoint x: 327, endPoint y: 90, distance: 9.5
click at [318, 93] on icon "button" at bounding box center [319, 94] width 4 height 4
drag, startPoint x: 329, startPoint y: 89, endPoint x: 336, endPoint y: 103, distance: 15.5
click at [329, 89] on div "Name: Sourabh Membership: No Active Membership Total Visits: 18 Card on file: 0…" at bounding box center [368, 74] width 138 height 69
drag, startPoint x: 359, startPoint y: 158, endPoint x: 358, endPoint y: 165, distance: 7.5
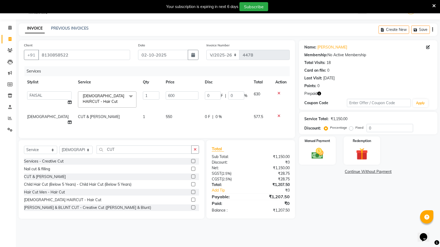
click at [359, 158] on img at bounding box center [361, 153] width 19 height 15
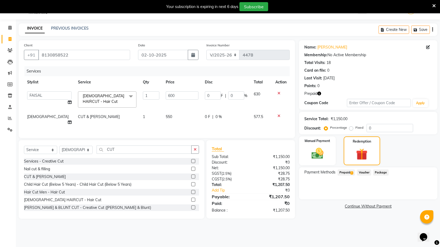
click at [350, 169] on span "Prepaid 1" at bounding box center [346, 172] width 17 height 6
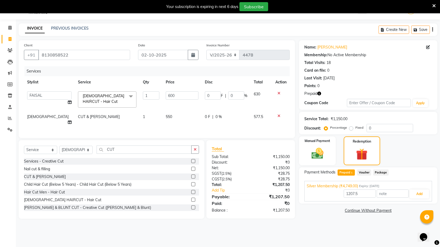
click at [430, 195] on div "Silver Membership (₹4,749.00) Expiry: 04-01-2026 1207.5 Add" at bounding box center [368, 191] width 128 height 20
click at [420, 192] on button "Add" at bounding box center [419, 193] width 19 height 9
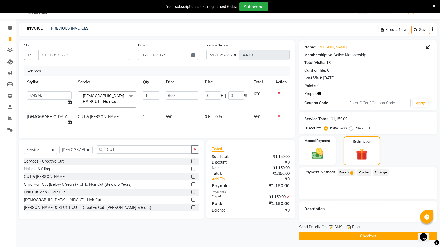
click at [364, 232] on div "Send Details On SMS Email Checkout" at bounding box center [368, 232] width 138 height 16
click at [381, 234] on button "Checkout" at bounding box center [368, 236] width 138 height 8
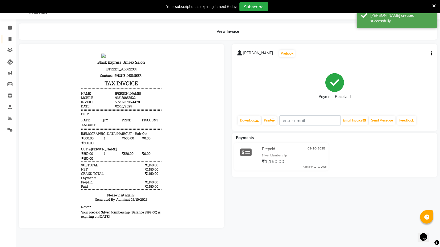
click at [13, 39] on span at bounding box center [9, 39] width 9 height 6
select select "service"
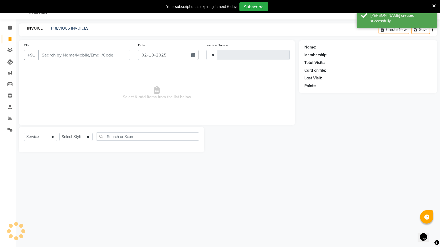
type input "4479"
select select "7082"
click at [66, 27] on link "PREVIOUS INVOICES" at bounding box center [70, 28] width 38 height 5
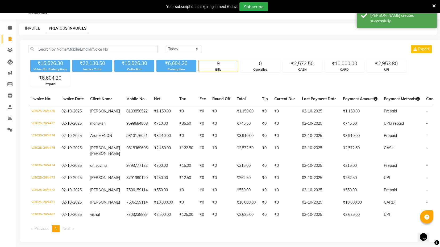
click at [34, 30] on link "INVOICE" at bounding box center [32, 28] width 15 height 5
select select "7082"
select select "service"
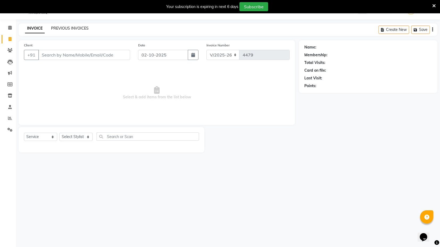
click at [59, 27] on link "PREVIOUS INVOICES" at bounding box center [70, 28] width 38 height 5
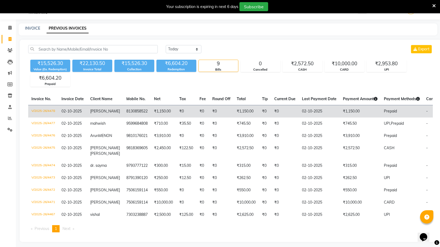
click at [176, 113] on td "₹0" at bounding box center [186, 111] width 20 height 13
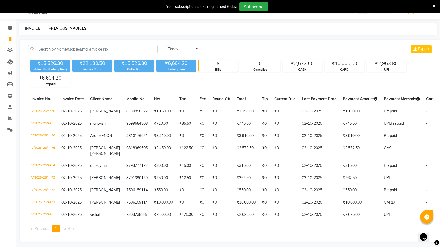
click at [31, 29] on link "INVOICE" at bounding box center [32, 28] width 15 height 5
select select "service"
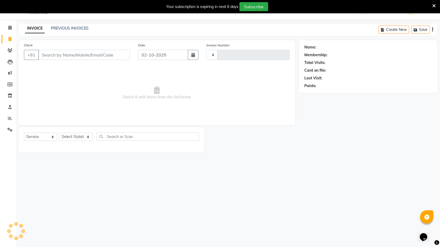
type input "4479"
select select "7082"
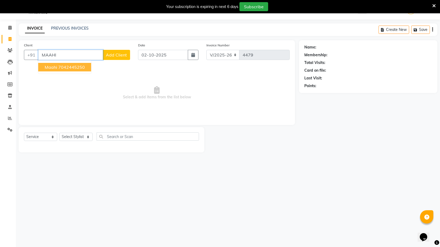
click at [50, 65] on span "Maahi" at bounding box center [51, 66] width 13 height 5
type input "7042445250"
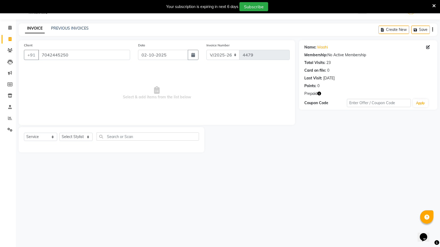
click at [319, 91] on button "button" at bounding box center [319, 94] width 4 height 6
click at [84, 139] on select "Select Stylist ASIF DEEPA FAISAL KASIM maahi Manager RAHUL RAJVEER satya SHAFI …" at bounding box center [75, 137] width 33 height 8
click at [83, 136] on select "Select Stylist ASIF DEEPA FAISAL KASIM maahi Manager RAHUL RAJVEER satya SHAFI …" at bounding box center [75, 137] width 33 height 8
click at [83, 140] on select "Select Stylist ASIF DEEPA FAISAL KASIM maahi Manager RAHUL RAJVEER satya SHAFI …" at bounding box center [75, 137] width 33 height 8
select select "58978"
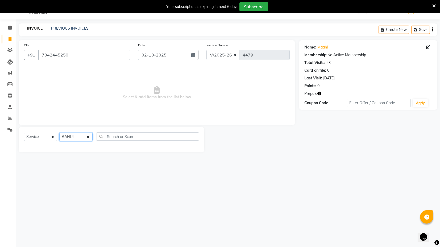
click at [59, 133] on select "Select Stylist ASIF DEEPA FAISAL KASIM maahi Manager RAHUL RAJVEER satya SHAFI …" at bounding box center [75, 137] width 33 height 8
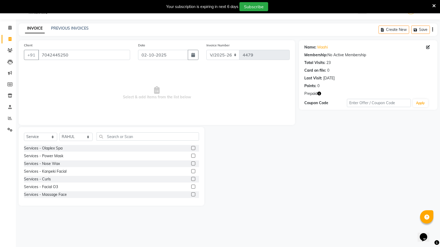
click at [132, 131] on div "Select Service Product Membership Package Voucher Prepaid Gift Card Select Styl…" at bounding box center [112, 166] width 186 height 79
click at [134, 136] on input "text" at bounding box center [148, 136] width 102 height 8
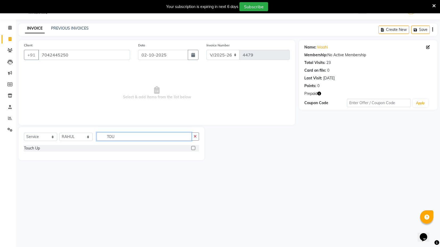
type input "TOU"
click at [195, 147] on label at bounding box center [193, 148] width 4 height 4
click at [195, 147] on input "checkbox" at bounding box center [192, 147] width 3 height 3
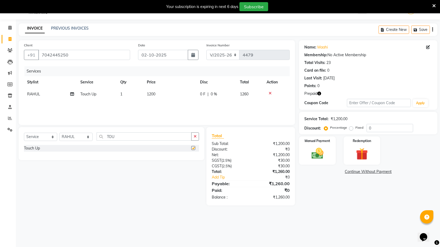
checkbox input "false"
click at [320, 93] on icon "button" at bounding box center [319, 94] width 4 height 4
click at [330, 92] on div "Prepaid" at bounding box center [368, 94] width 128 height 6
click at [105, 136] on input "TOU" at bounding box center [144, 136] width 95 height 8
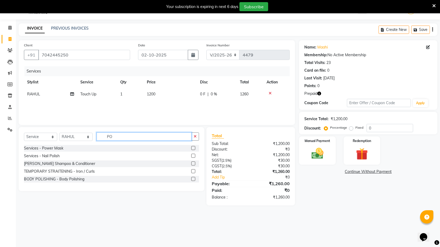
type input "PO"
click at [193, 154] on label at bounding box center [193, 156] width 4 height 4
click at [193, 154] on input "checkbox" at bounding box center [192, 155] width 3 height 3
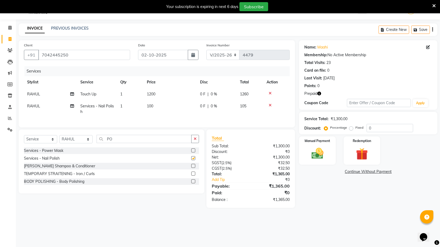
checkbox input "false"
click at [368, 149] on img at bounding box center [362, 153] width 20 height 15
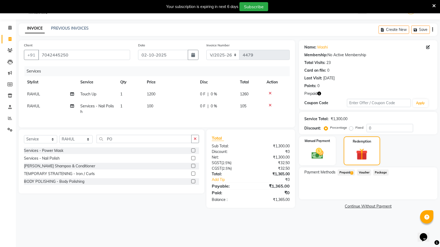
drag, startPoint x: 347, startPoint y: 171, endPoint x: 351, endPoint y: 173, distance: 5.1
click at [348, 172] on span "Prepaid 1" at bounding box center [346, 172] width 17 height 6
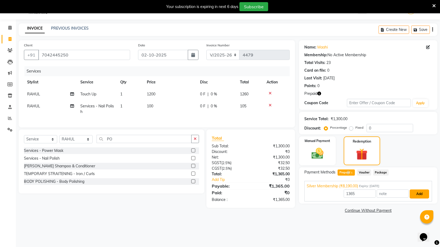
click at [416, 191] on button "Add" at bounding box center [419, 193] width 19 height 9
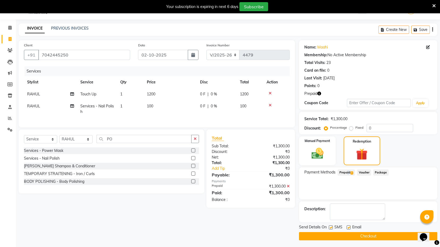
drag, startPoint x: 336, startPoint y: 235, endPoint x: 337, endPoint y: 238, distance: 3.2
click at [336, 236] on button "Checkout" at bounding box center [368, 236] width 138 height 8
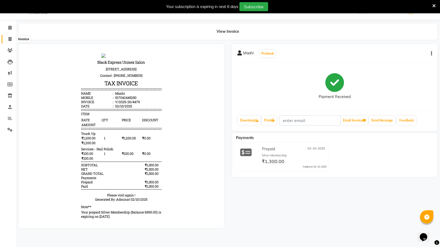
click at [10, 40] on icon at bounding box center [10, 39] width 3 height 4
select select "7082"
select select "service"
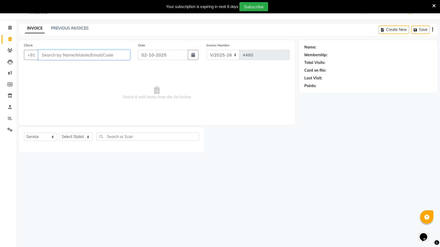
click at [68, 59] on input "Client" at bounding box center [84, 55] width 92 height 10
click at [68, 57] on input "Client" at bounding box center [84, 55] width 92 height 10
click at [82, 138] on select "Select Stylist ASIF DEEPA FAISAL KASIM maahi Manager RAHUL RAJVEER satya SHAFI …" at bounding box center [75, 137] width 33 height 8
select select "87608"
click at [59, 133] on select "Select Stylist ASIF DEEPA FAISAL KASIM maahi Manager RAHUL RAJVEER satya SHAFI …" at bounding box center [75, 137] width 33 height 8
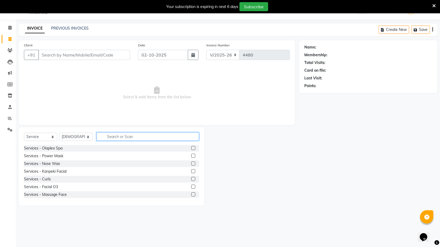
click at [126, 135] on input "text" at bounding box center [148, 136] width 102 height 8
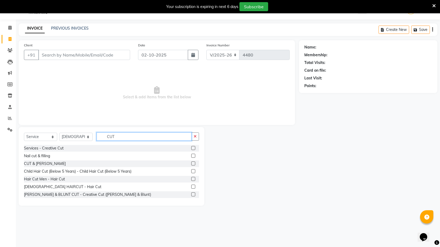
type input "CUT"
click at [191, 176] on div at bounding box center [195, 179] width 8 height 7
drag, startPoint x: 189, startPoint y: 176, endPoint x: 189, endPoint y: 179, distance: 3.5
click at [191, 179] on div at bounding box center [195, 179] width 8 height 7
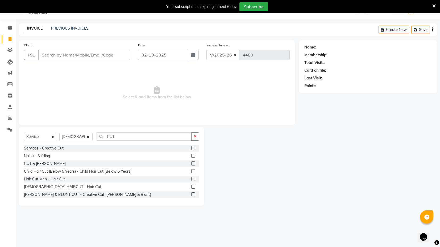
click at [191, 180] on label at bounding box center [193, 179] width 4 height 4
click at [191, 180] on input "checkbox" at bounding box center [192, 178] width 3 height 3
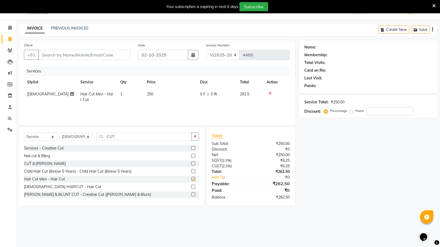
click at [170, 106] on div "Services Stylist Service Qty Price Disc Total Action SHAFI Hair Cut Men - Hair …" at bounding box center [157, 92] width 266 height 53
checkbox input "false"
click at [168, 101] on td "250" at bounding box center [170, 97] width 53 height 18
select select "87608"
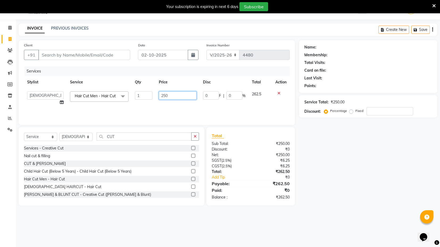
click at [165, 93] on input "250" at bounding box center [178, 95] width 38 height 8
type input "300"
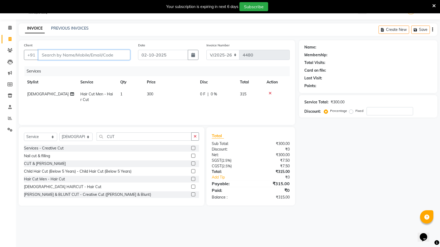
click at [88, 55] on input "Client" at bounding box center [84, 55] width 92 height 10
type input "9"
type input "0"
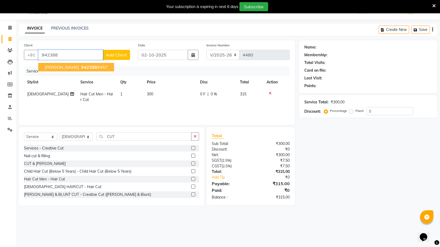
click at [80, 63] on button "G.L DAS 942388 9457" at bounding box center [76, 67] width 76 height 9
type input "9423889457"
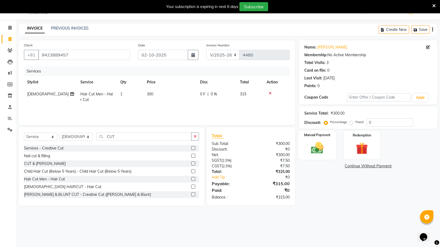
click at [316, 152] on img at bounding box center [317, 148] width 20 height 14
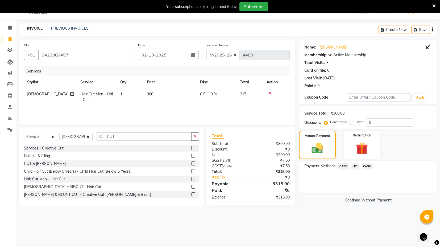
click at [354, 167] on span "UPI" at bounding box center [355, 166] width 8 height 6
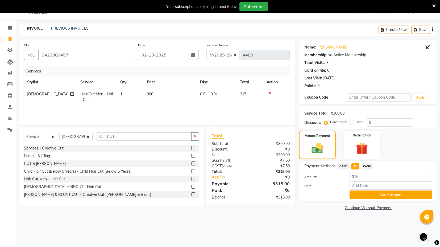
click at [364, 192] on button "Add Payment" at bounding box center [391, 194] width 83 height 8
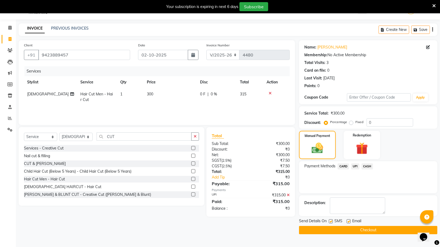
click at [364, 229] on button "Checkout" at bounding box center [368, 230] width 138 height 8
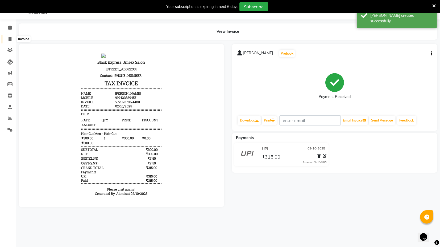
click at [9, 37] on icon at bounding box center [10, 39] width 3 height 4
select select "7082"
select select "service"
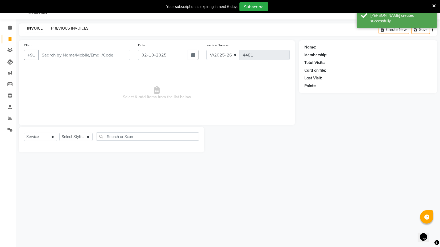
click at [75, 27] on link "PREVIOUS INVOICES" at bounding box center [70, 28] width 38 height 5
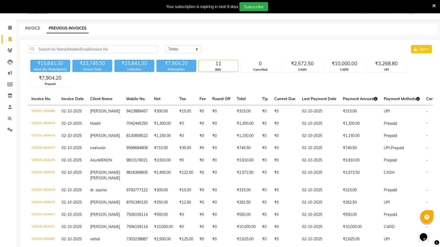
click at [28, 28] on link "INVOICE" at bounding box center [32, 28] width 15 height 5
select select "7082"
select select "service"
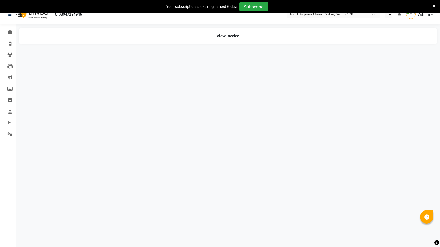
scroll to position [13, 0]
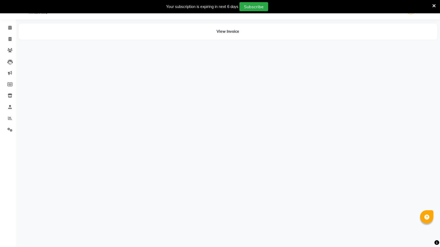
select select "en"
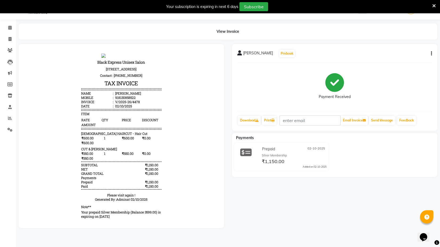
scroll to position [0, 0]
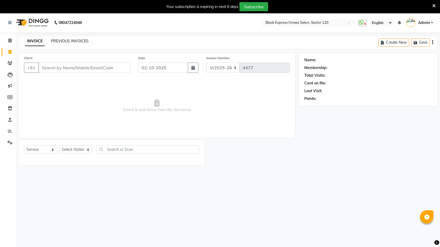
click at [57, 39] on link "PREVIOUS INVOICES" at bounding box center [70, 41] width 38 height 5
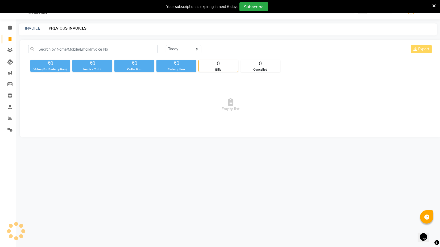
scroll to position [13, 0]
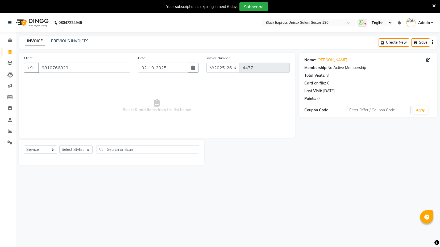
select select "7082"
select select "service"
drag, startPoint x: 0, startPoint y: 0, endPoint x: 76, endPoint y: 149, distance: 166.9
click at [76, 149] on select "Select Stylist ASIF DEEPA [PERSON_NAME] Manager [PERSON_NAME] [PERSON_NAME] [PE…" at bounding box center [75, 149] width 33 height 8
select select "74479"
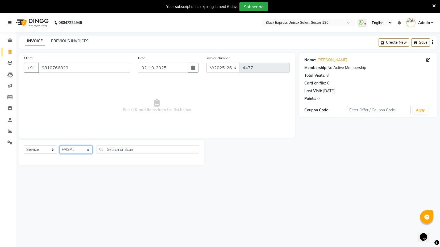
click at [59, 145] on select "Select Stylist ASIF DEEPA [PERSON_NAME] Manager [PERSON_NAME] [PERSON_NAME] [PE…" at bounding box center [75, 149] width 33 height 8
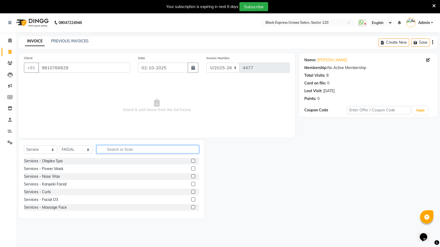
click at [113, 151] on input "text" at bounding box center [148, 149] width 102 height 8
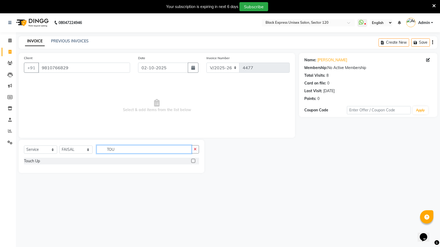
type input "TOU"
click at [195, 161] on label at bounding box center [193, 161] width 4 height 4
click at [195, 161] on input "checkbox" at bounding box center [192, 160] width 3 height 3
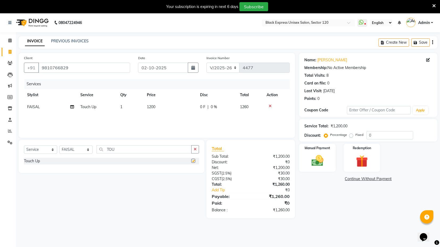
checkbox input "false"
click at [319, 163] on img at bounding box center [317, 160] width 20 height 14
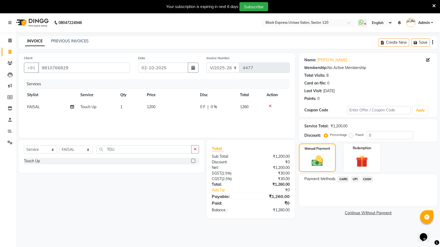
click at [356, 182] on div "UPI" at bounding box center [354, 179] width 10 height 7
click at [345, 180] on span "CARD" at bounding box center [343, 179] width 11 height 6
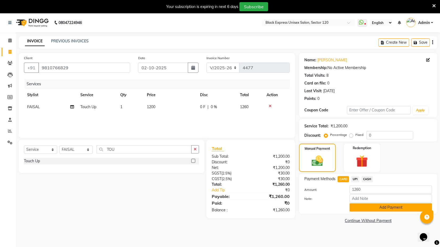
click at [379, 209] on button "Add Payment" at bounding box center [391, 207] width 83 height 8
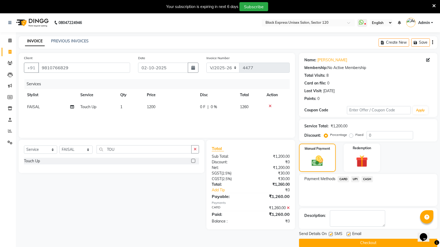
click at [376, 242] on button "Checkout" at bounding box center [368, 242] width 138 height 8
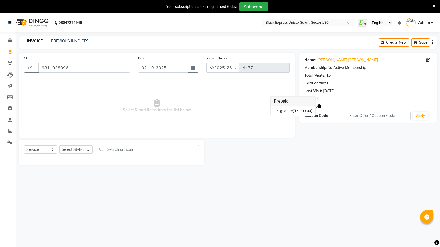
select select "7082"
select select "service"
click at [81, 150] on select "Select Stylist ASIF DEEPA [PERSON_NAME] Manager [PERSON_NAME] [PERSON_NAME] [PE…" at bounding box center [75, 149] width 33 height 8
select select "93556"
click at [59, 145] on select "Select Stylist ASIF DEEPA [PERSON_NAME] Manager [PERSON_NAME] [PERSON_NAME] [PE…" at bounding box center [75, 149] width 33 height 8
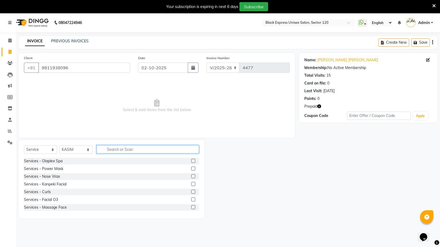
click at [115, 150] on input "text" at bounding box center [148, 149] width 102 height 8
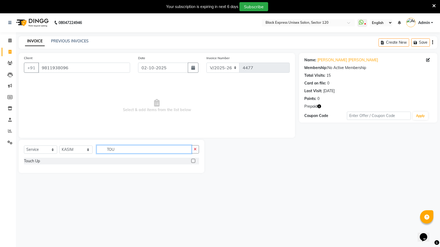
type input "TOU"
click at [192, 161] on label at bounding box center [193, 161] width 4 height 4
click at [192, 161] on input "checkbox" at bounding box center [192, 160] width 3 height 3
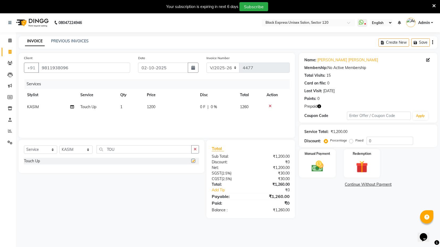
checkbox input "false"
click at [116, 147] on input "TOU" at bounding box center [144, 149] width 95 height 8
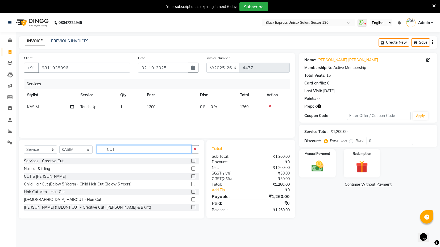
type input "CUT"
click at [191, 199] on label at bounding box center [193, 199] width 4 height 4
click at [191, 199] on input "checkbox" at bounding box center [192, 199] width 3 height 3
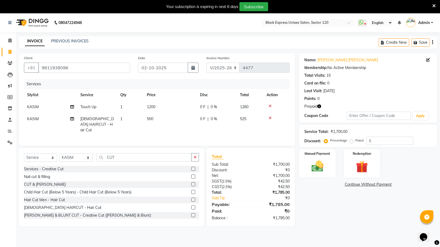
checkbox input "false"
click at [148, 114] on td "500" at bounding box center [170, 124] width 53 height 23
select select "93556"
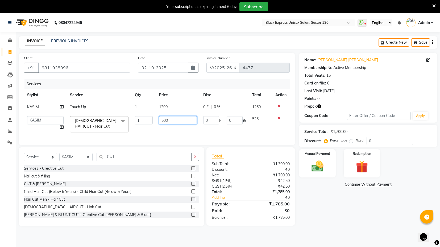
click at [163, 122] on input "500" at bounding box center [178, 120] width 38 height 8
type input "600"
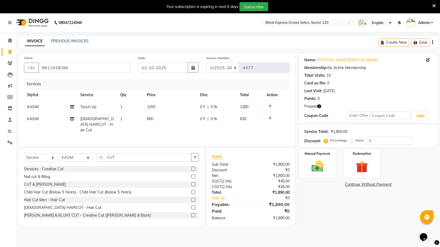
click at [173, 131] on div "Services Stylist Service Qty Price Disc Total Action KASIM Touch Up 1 1200 0 F …" at bounding box center [157, 109] width 266 height 61
drag, startPoint x: 366, startPoint y: 167, endPoint x: 367, endPoint y: 178, distance: 10.9
click at [367, 168] on img at bounding box center [361, 166] width 19 height 15
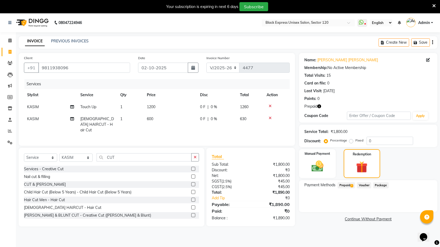
drag, startPoint x: 346, startPoint y: 184, endPoint x: 360, endPoint y: 190, distance: 15.4
click at [346, 184] on span "Prepaid 1" at bounding box center [346, 185] width 17 height 6
click at [414, 208] on button "Add" at bounding box center [419, 206] width 19 height 9
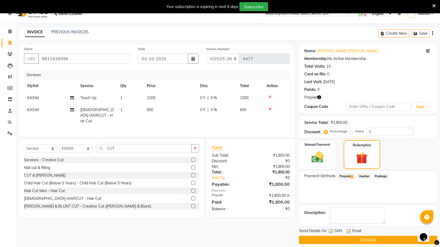
scroll to position [14, 0]
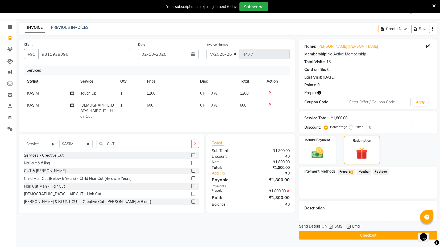
click at [392, 234] on button "Checkout" at bounding box center [368, 235] width 138 height 8
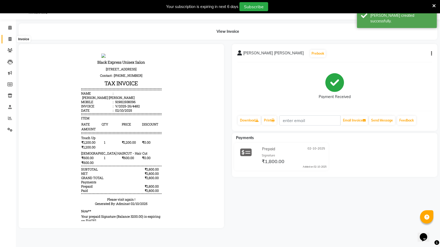
click at [12, 37] on span at bounding box center [9, 39] width 9 height 6
select select "service"
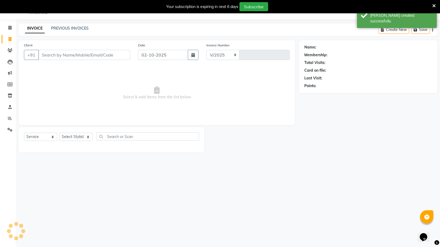
select select "7082"
type input "4483"
